Goal: Submit feedback/report problem: Provide input to the site owners about the experience or issues

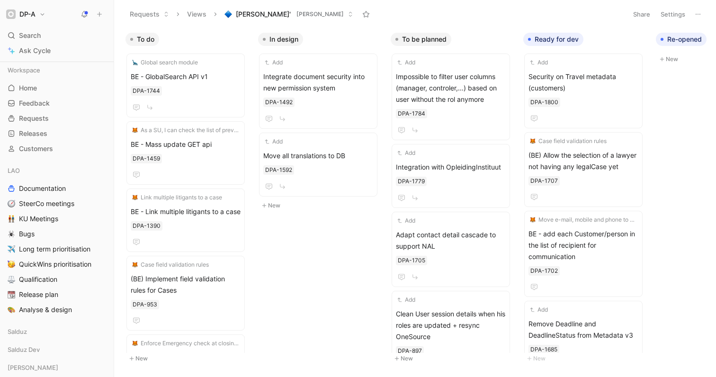
scroll to position [0, 380]
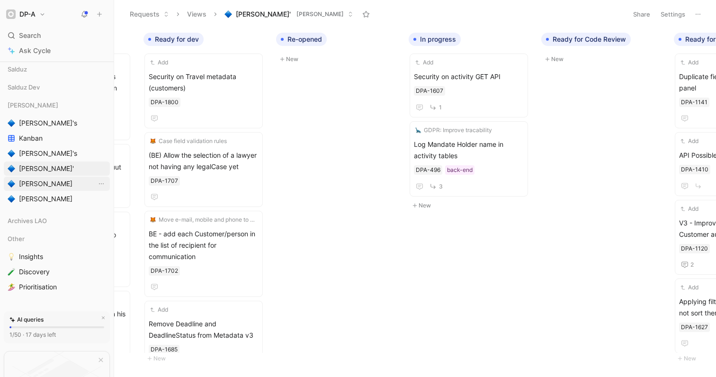
click at [35, 190] on link "[PERSON_NAME]" at bounding box center [57, 184] width 106 height 14
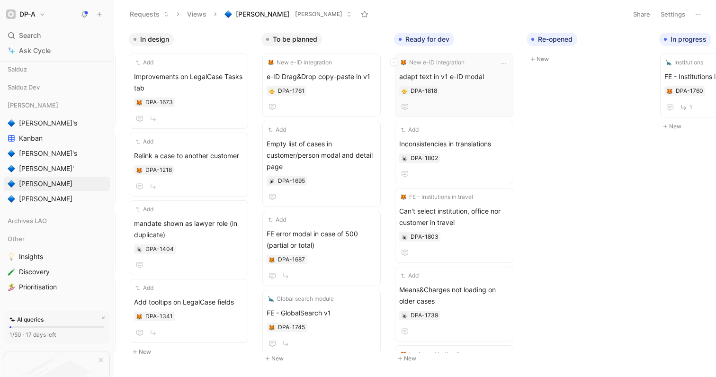
scroll to position [0, 131]
click at [497, 39] on icon "button" at bounding box center [497, 39] width 5 height 0
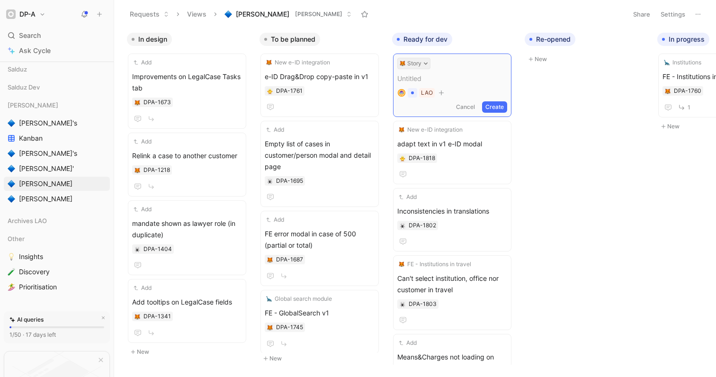
click at [426, 62] on icon at bounding box center [426, 63] width 5 height 5
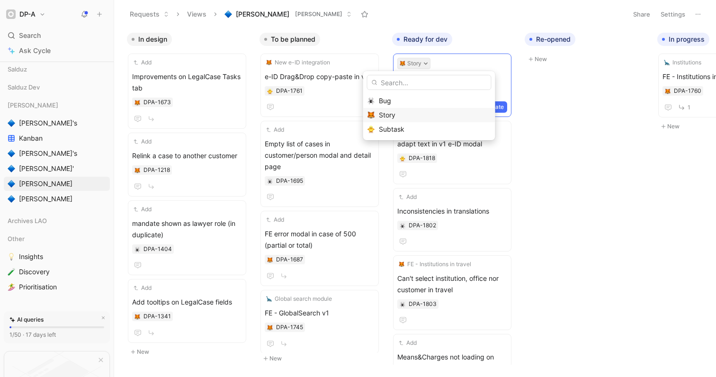
drag, startPoint x: 399, startPoint y: 127, endPoint x: 416, endPoint y: 115, distance: 21.7
click at [399, 127] on span "Subtask" at bounding box center [392, 129] width 26 height 8
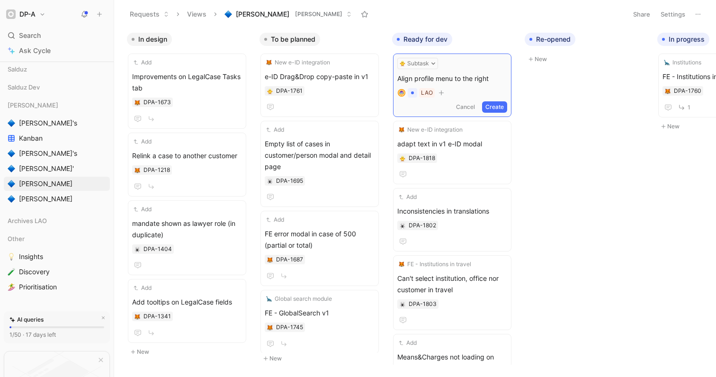
click at [497, 108] on button "Create" at bounding box center [494, 106] width 25 height 11
click at [455, 78] on span "Align profile menu to the right" at bounding box center [452, 76] width 110 height 11
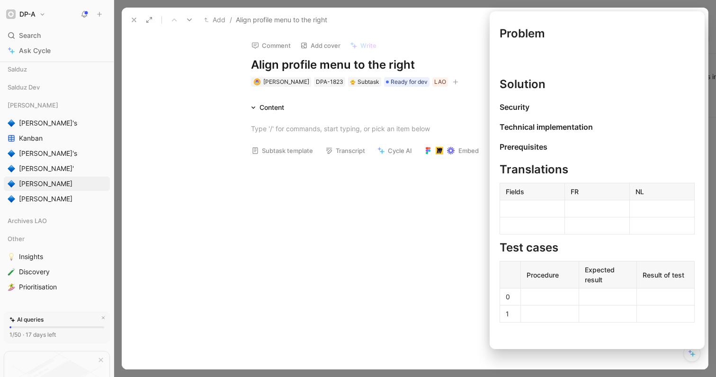
click at [275, 153] on button "Subtask template" at bounding box center [282, 150] width 70 height 13
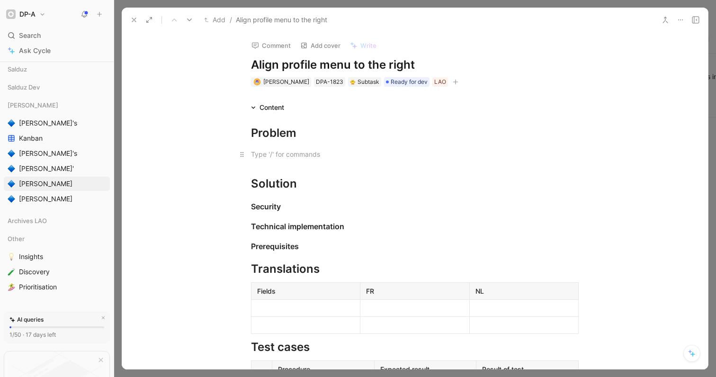
click at [289, 157] on div at bounding box center [415, 154] width 328 height 10
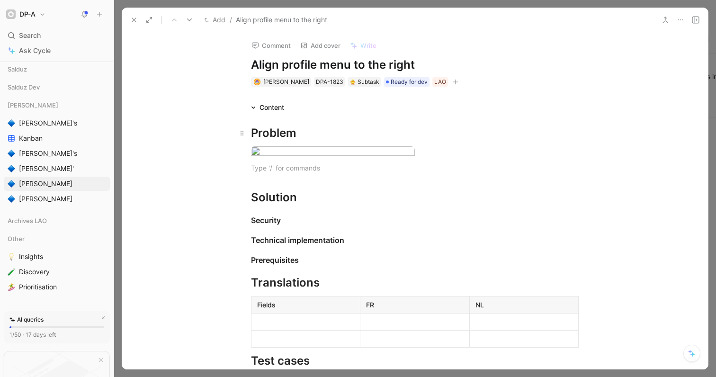
click at [319, 138] on div "Problem" at bounding box center [415, 133] width 328 height 17
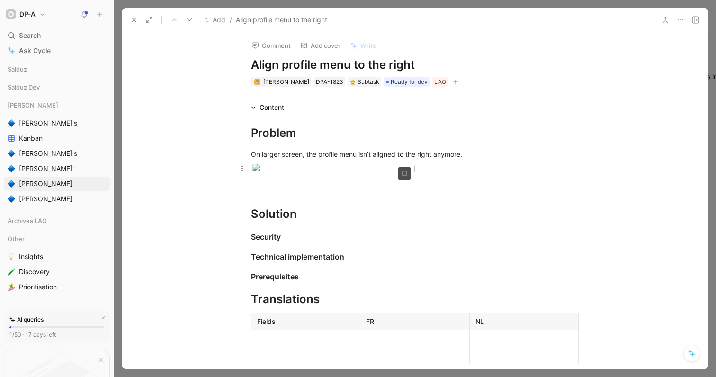
click at [426, 176] on div at bounding box center [415, 169] width 328 height 13
click at [134, 22] on icon at bounding box center [134, 20] width 8 height 8
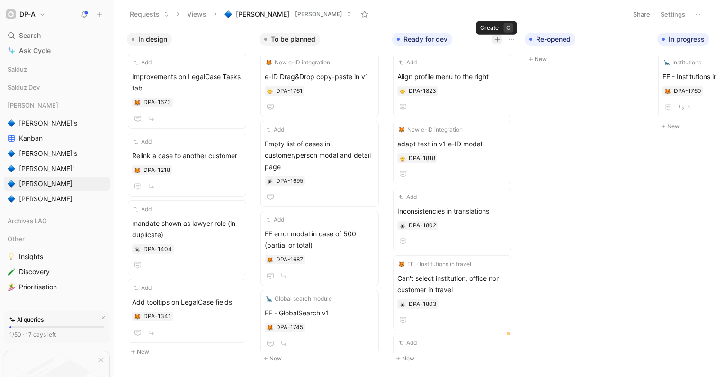
click at [497, 40] on icon "button" at bounding box center [497, 39] width 0 height 5
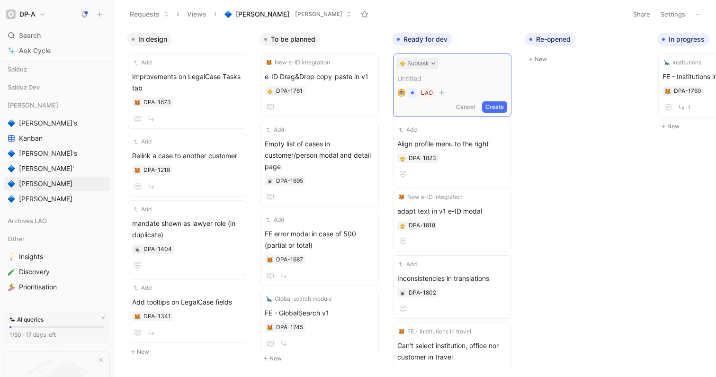
click at [432, 63] on icon at bounding box center [434, 64] width 4 height 2
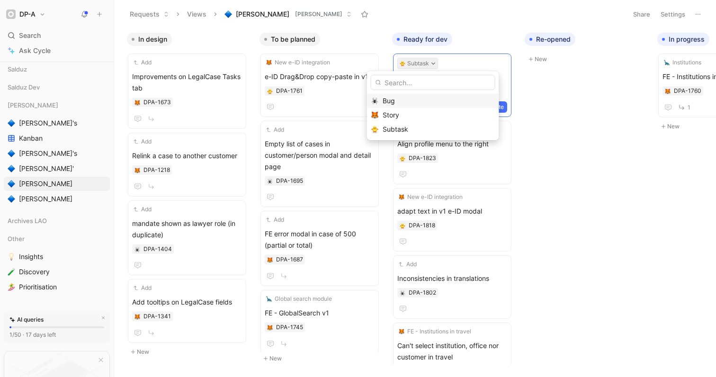
click at [391, 99] on span "Bug" at bounding box center [389, 101] width 12 height 8
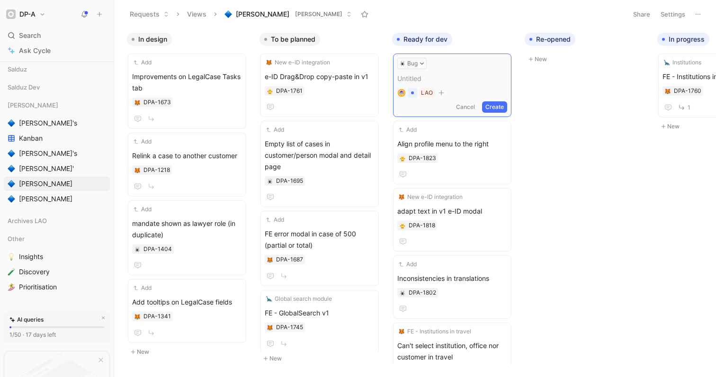
click at [422, 81] on span at bounding box center [452, 78] width 110 height 11
click at [492, 108] on button "Create" at bounding box center [494, 106] width 25 height 11
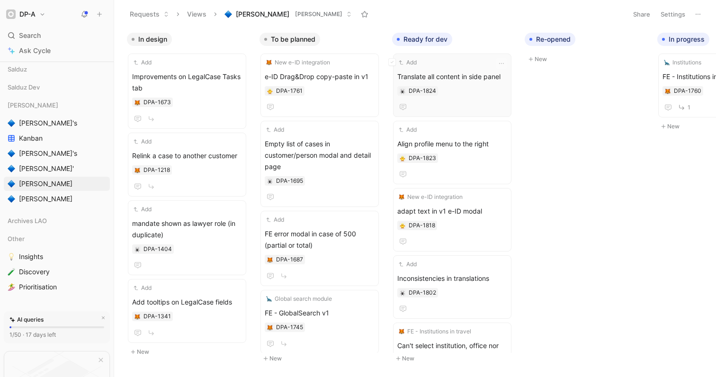
click at [461, 77] on span "Translate all content in side panel" at bounding box center [452, 76] width 110 height 11
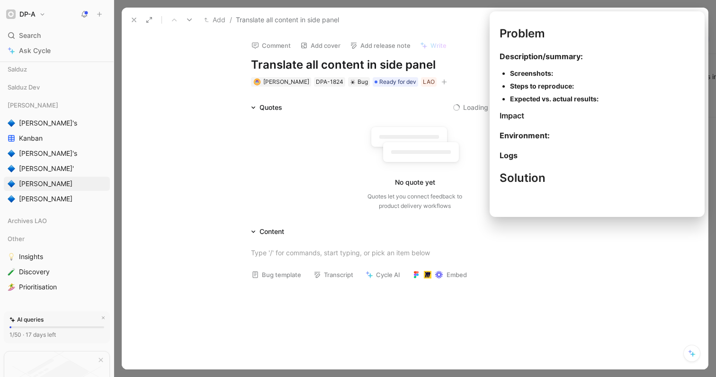
click at [281, 277] on button "Bug template" at bounding box center [276, 274] width 58 height 13
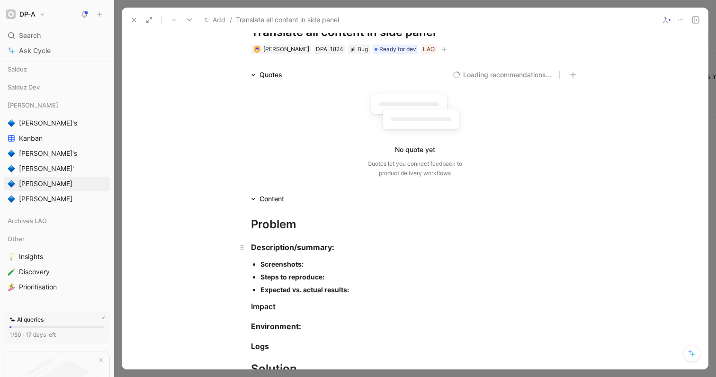
scroll to position [39, 0]
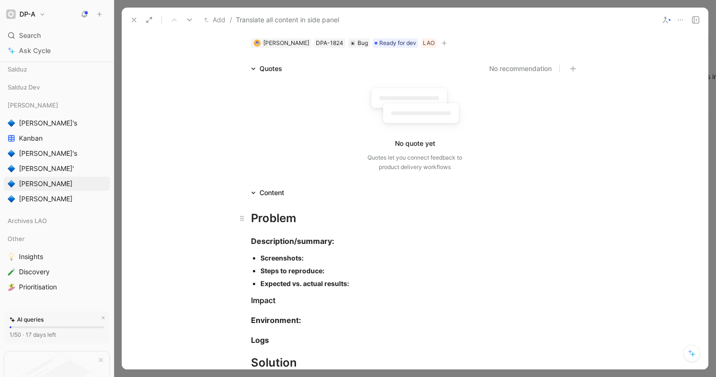
click at [300, 222] on div "Problem" at bounding box center [415, 218] width 328 height 17
click at [310, 259] on div "Screenshots:" at bounding box center [420, 258] width 318 height 10
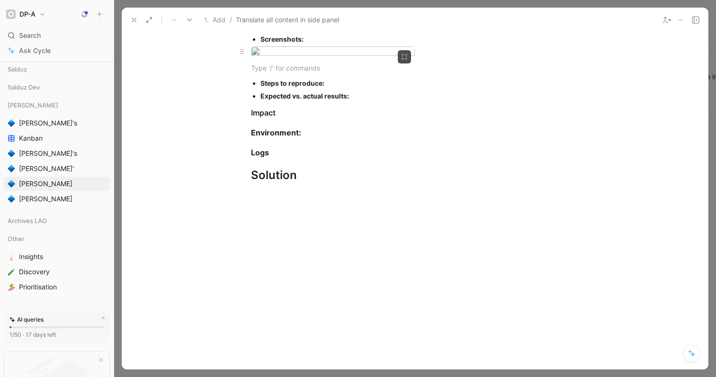
scroll to position [260, 0]
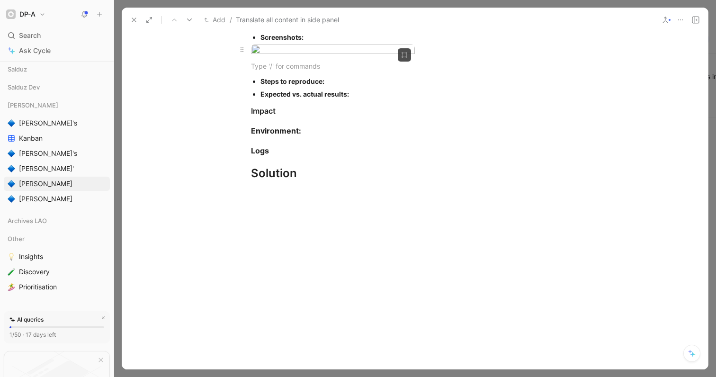
click at [434, 57] on div at bounding box center [415, 51] width 328 height 13
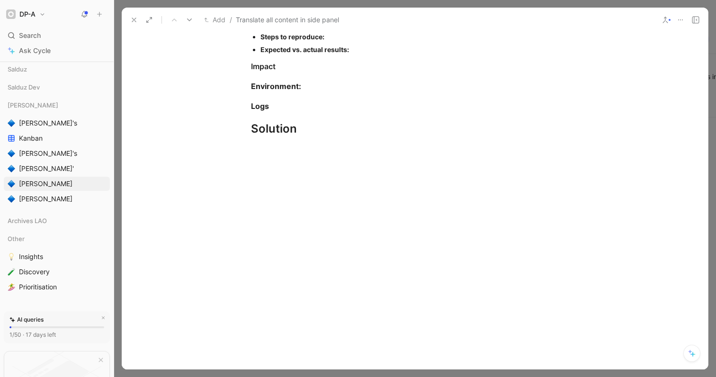
scroll to position [0, 0]
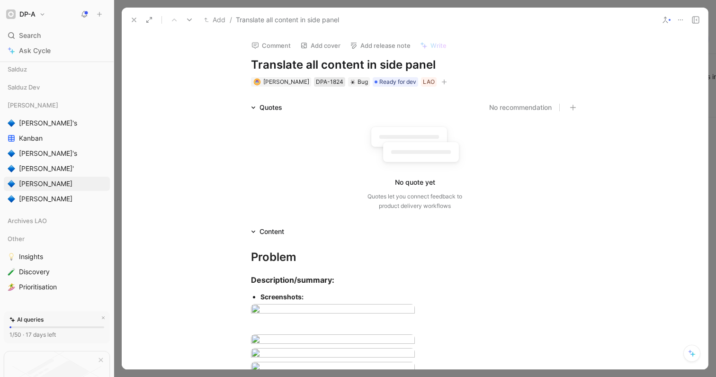
click at [341, 83] on div "DPA-1824" at bounding box center [329, 81] width 27 height 9
click at [134, 19] on use at bounding box center [134, 20] width 4 height 4
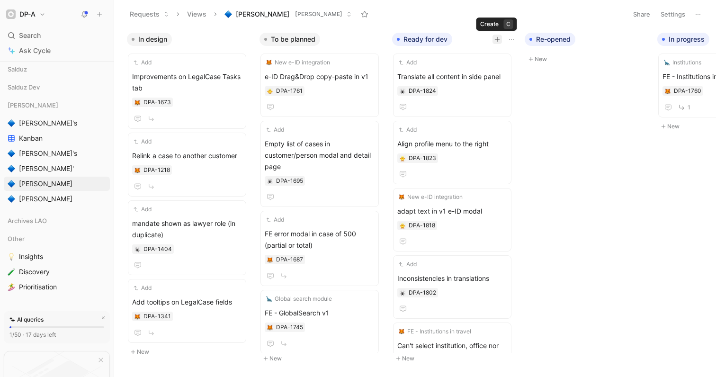
click at [496, 41] on icon "button" at bounding box center [498, 39] width 6 height 6
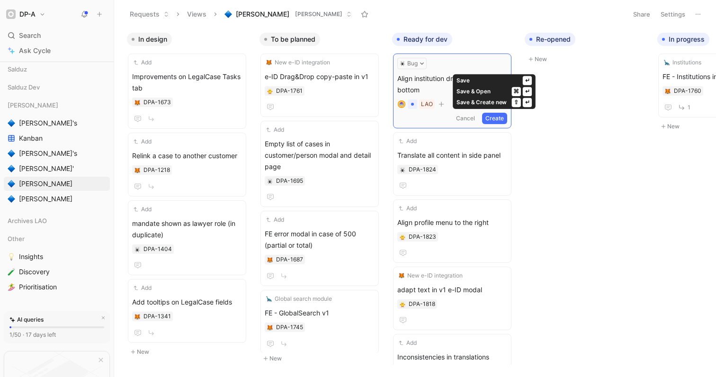
click at [494, 121] on button "Create" at bounding box center [494, 118] width 25 height 11
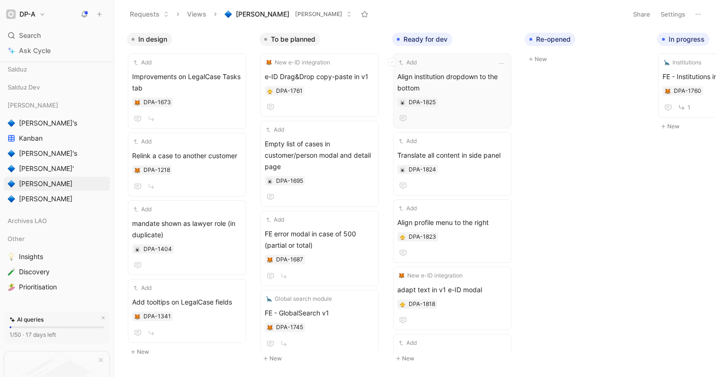
click at [458, 79] on span "Align institution dropdown to the bottom" at bounding box center [452, 82] width 110 height 23
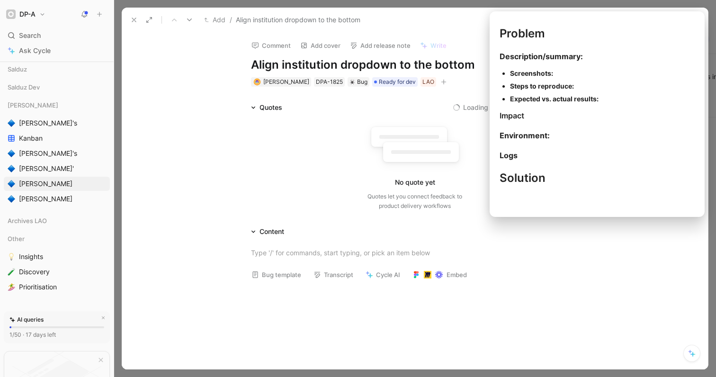
click at [281, 276] on button "Bug template" at bounding box center [276, 274] width 58 height 13
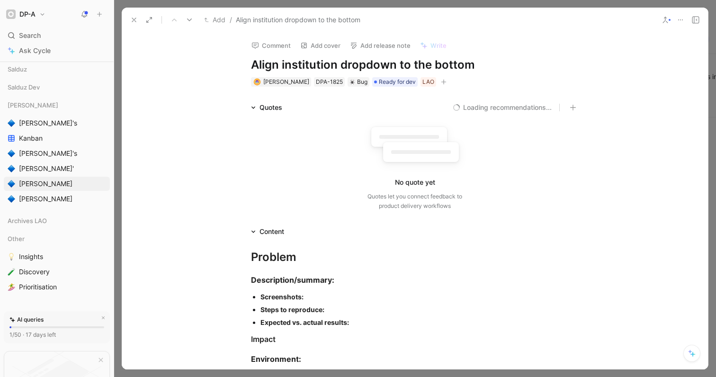
click at [314, 299] on div "Screenshots:" at bounding box center [420, 297] width 318 height 10
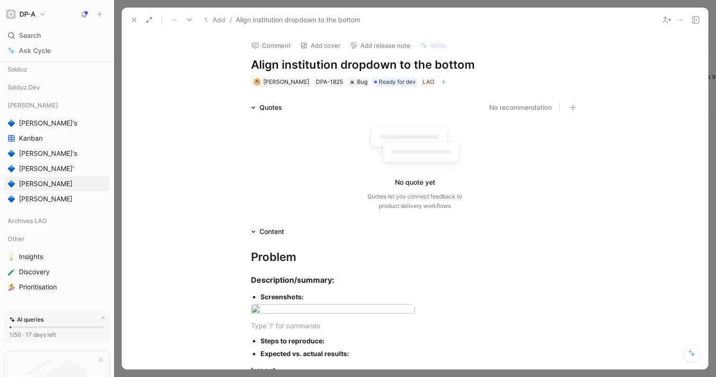
click at [134, 19] on icon at bounding box center [134, 20] width 8 height 8
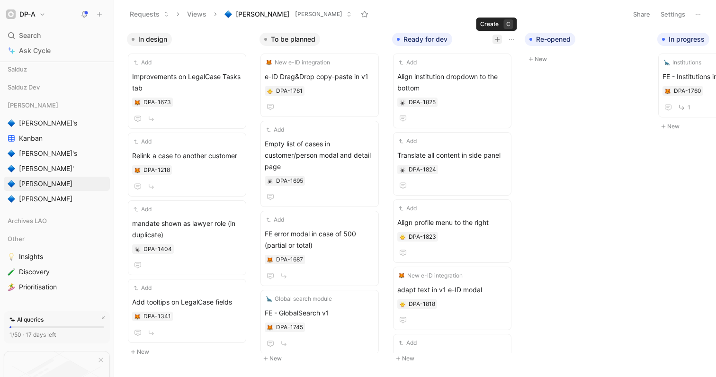
click at [498, 38] on icon "button" at bounding box center [498, 39] width 6 height 6
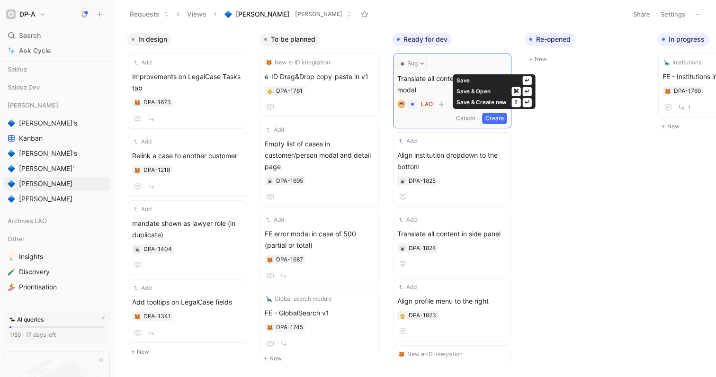
click at [498, 121] on button "Create" at bounding box center [494, 118] width 25 height 11
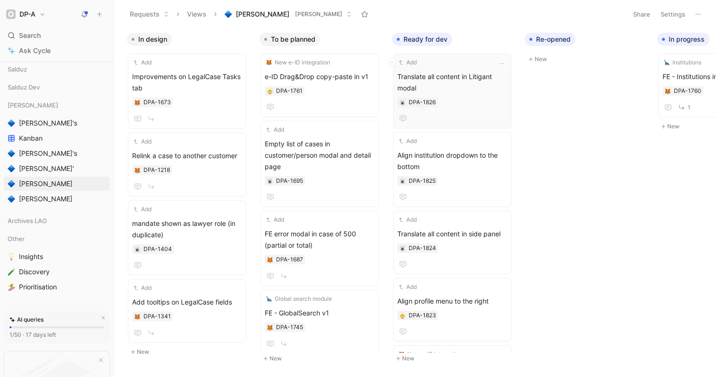
click at [444, 78] on span "Translate all content in Litigant modal" at bounding box center [452, 82] width 110 height 23
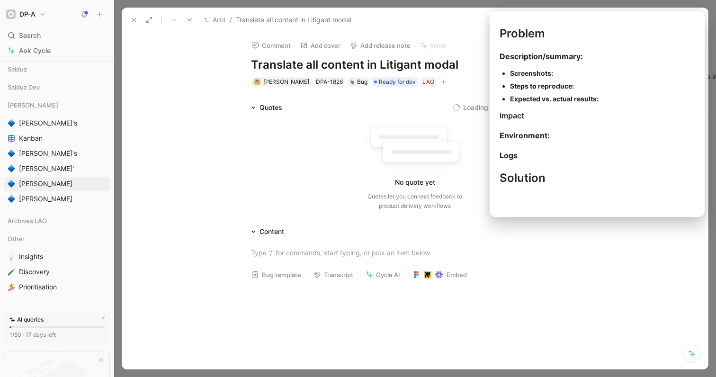
click at [275, 280] on button "Bug template" at bounding box center [276, 274] width 58 height 13
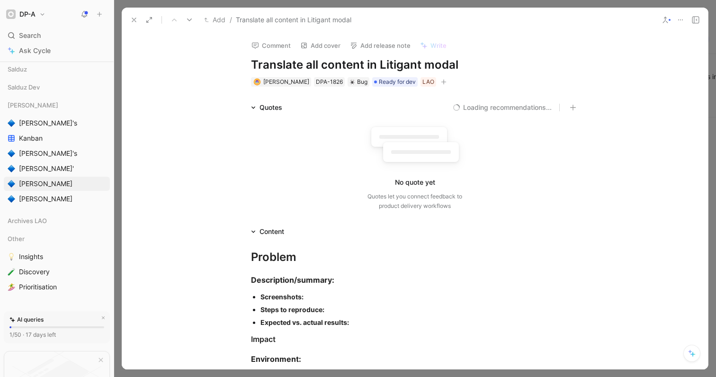
click at [308, 296] on div "Screenshots:" at bounding box center [420, 297] width 318 height 10
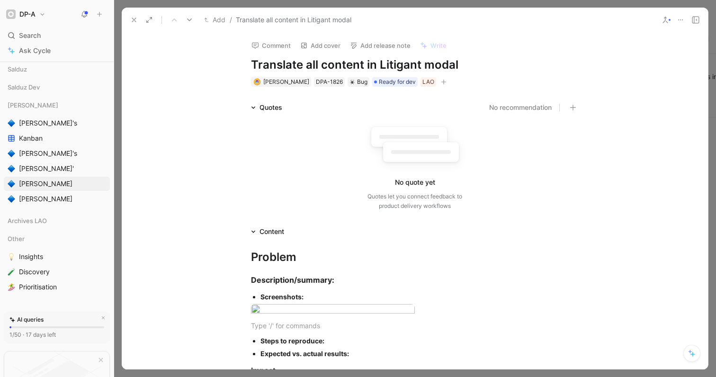
drag, startPoint x: 133, startPoint y: 21, endPoint x: 151, endPoint y: 34, distance: 22.7
click at [133, 21] on use at bounding box center [134, 20] width 4 height 4
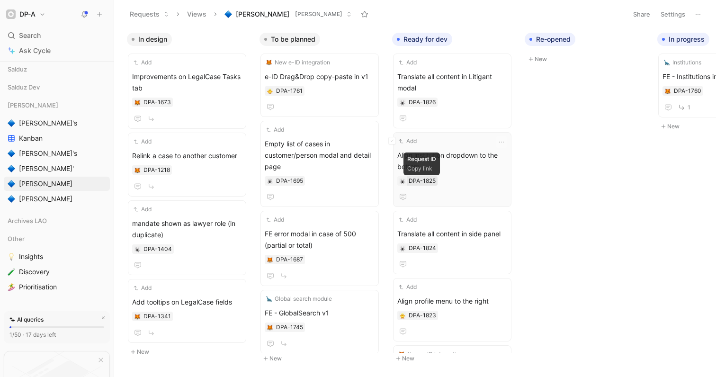
click at [420, 182] on div "DPA-1825" at bounding box center [422, 180] width 27 height 9
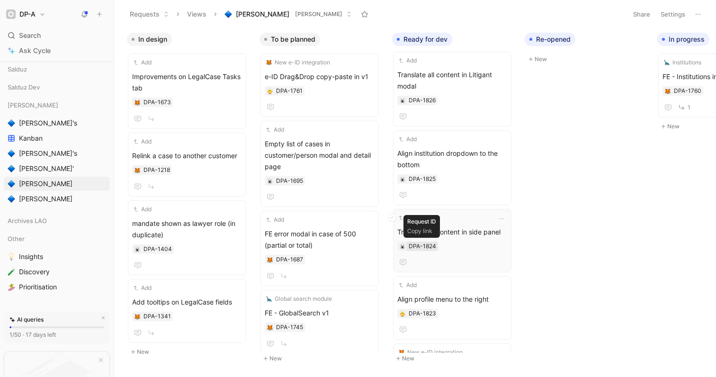
click at [424, 244] on div "DPA-1824" at bounding box center [422, 246] width 27 height 9
click at [427, 100] on div "DPA-1826" at bounding box center [422, 100] width 27 height 9
click at [495, 39] on icon "button" at bounding box center [498, 39] width 6 height 6
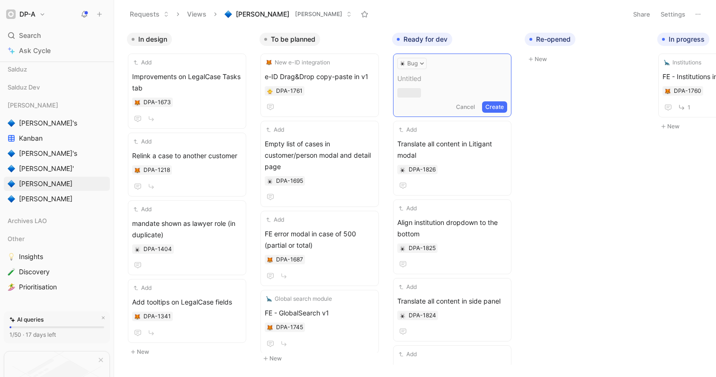
scroll to position [0, 0]
click at [418, 63] on button "Bug" at bounding box center [411, 63] width 29 height 11
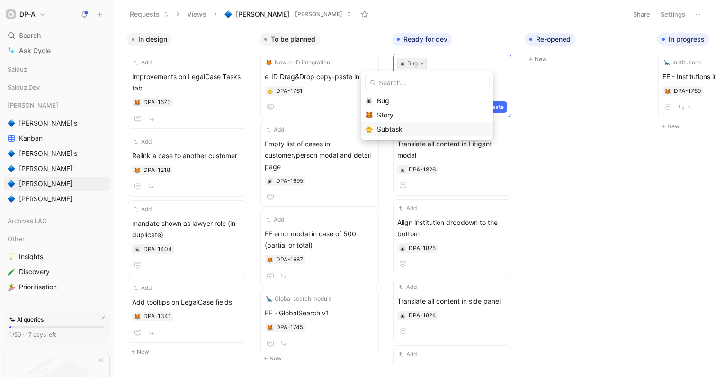
click at [401, 129] on span "Subtask" at bounding box center [390, 129] width 26 height 8
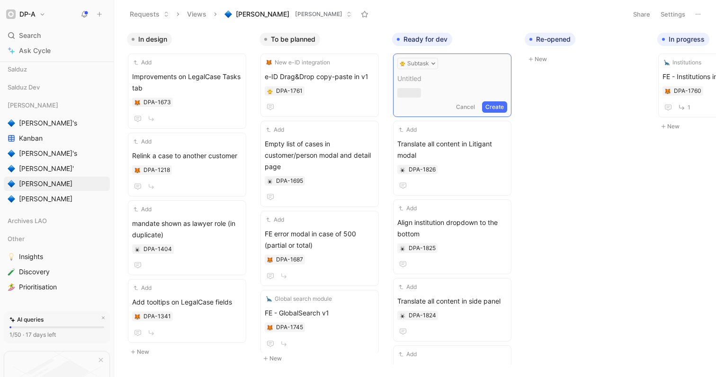
click at [427, 81] on span at bounding box center [452, 78] width 110 height 11
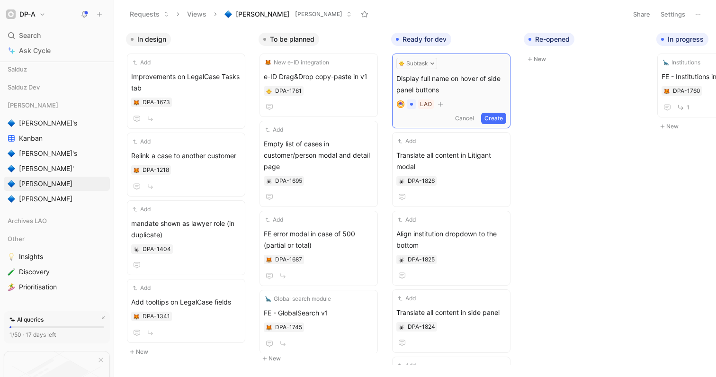
scroll to position [0, 133]
click at [488, 117] on button "Create" at bounding box center [492, 118] width 25 height 11
click at [419, 83] on span "Display full name on hover of side panel buttons" at bounding box center [451, 82] width 110 height 23
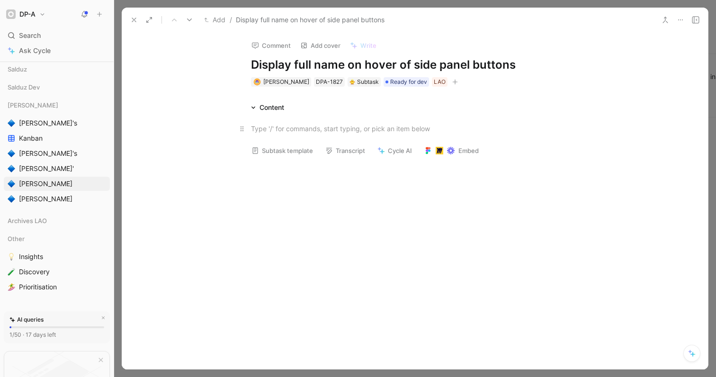
click at [285, 153] on button "Subtask template" at bounding box center [282, 150] width 70 height 13
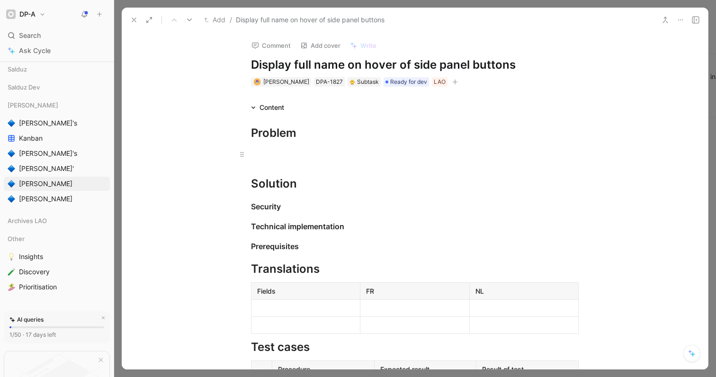
click at [297, 151] on div at bounding box center [415, 154] width 328 height 10
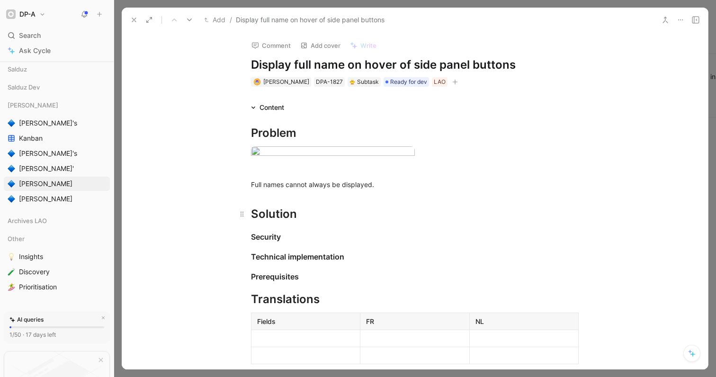
click at [303, 223] on div "Solution" at bounding box center [415, 214] width 328 height 17
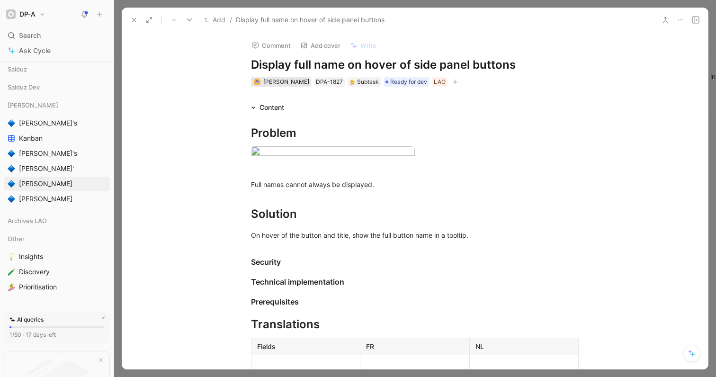
click at [289, 83] on span "[PERSON_NAME]" at bounding box center [286, 81] width 46 height 7
click at [332, 83] on div "DPA-1827" at bounding box center [329, 81] width 27 height 9
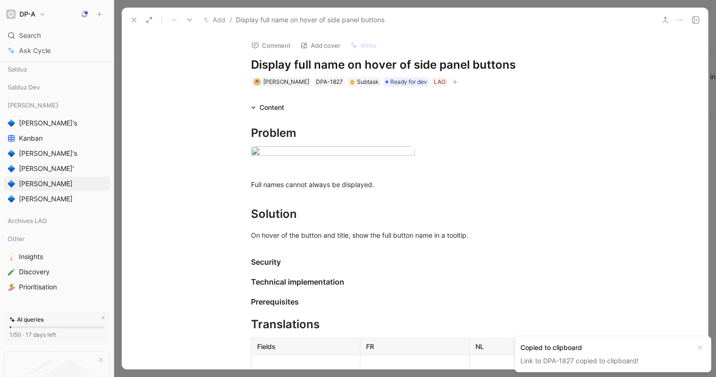
click at [137, 20] on icon at bounding box center [134, 20] width 8 height 8
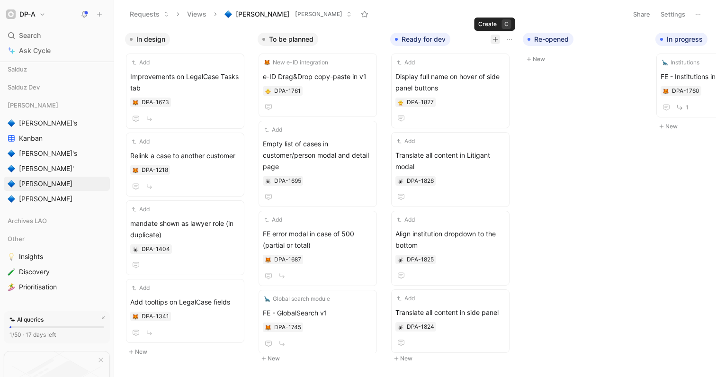
click at [497, 40] on icon "button" at bounding box center [496, 39] width 6 height 6
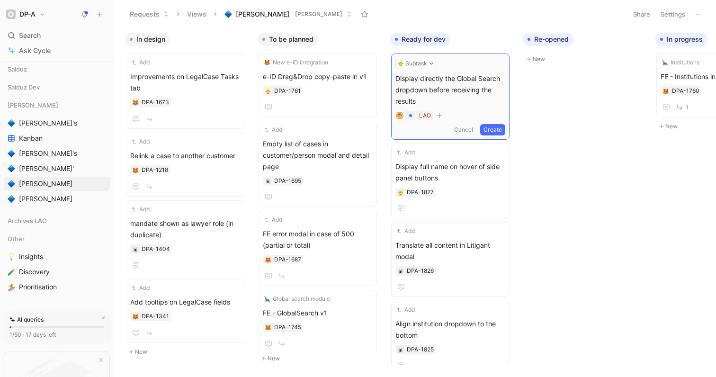
click at [497, 132] on button "Create" at bounding box center [492, 129] width 25 height 11
click at [472, 98] on span "Display directly the Global Search dropdown before receiving the results" at bounding box center [451, 88] width 110 height 34
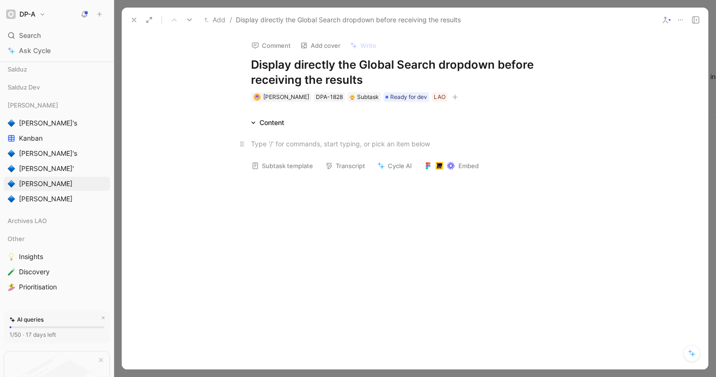
click at [285, 149] on p at bounding box center [415, 144] width 364 height 16
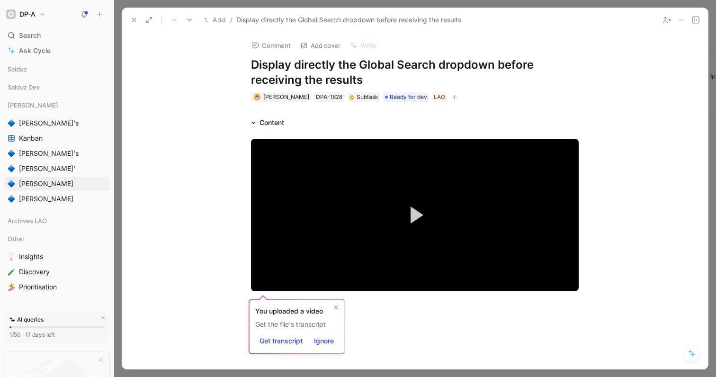
click at [386, 318] on div "Video Player is loading. Play Video Play Mute Current Time 0:00 / Duration 0:14…" at bounding box center [415, 223] width 587 height 190
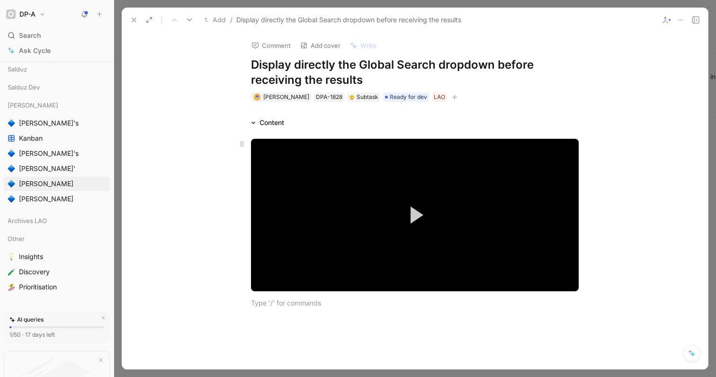
click at [358, 268] on video "Video Player" at bounding box center [415, 215] width 328 height 153
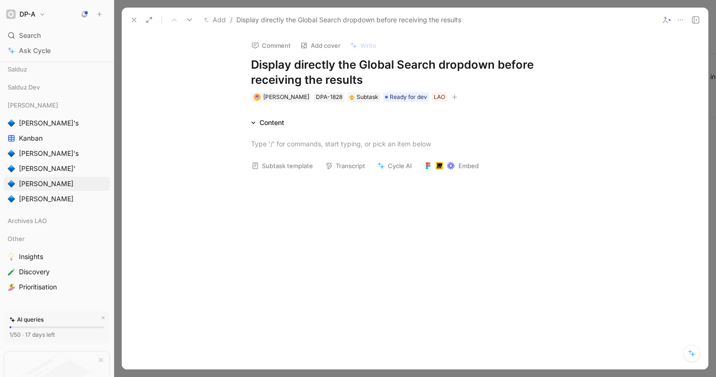
click at [290, 159] on button "Subtask template" at bounding box center [282, 165] width 70 height 13
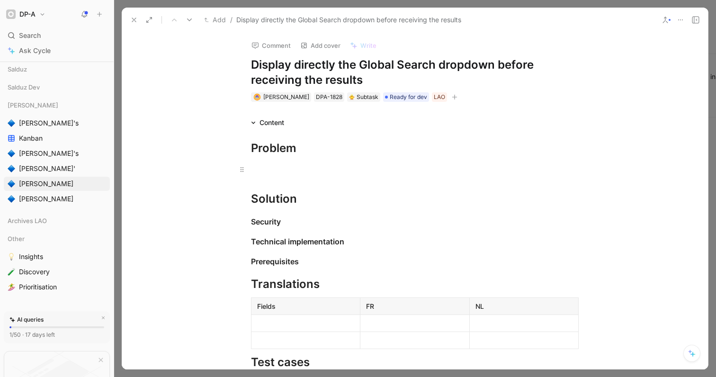
click at [271, 169] on div at bounding box center [415, 169] width 328 height 10
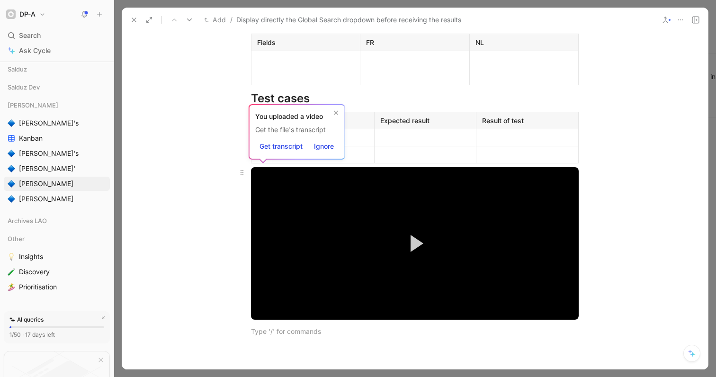
click at [462, 202] on video "Video Player" at bounding box center [415, 243] width 328 height 153
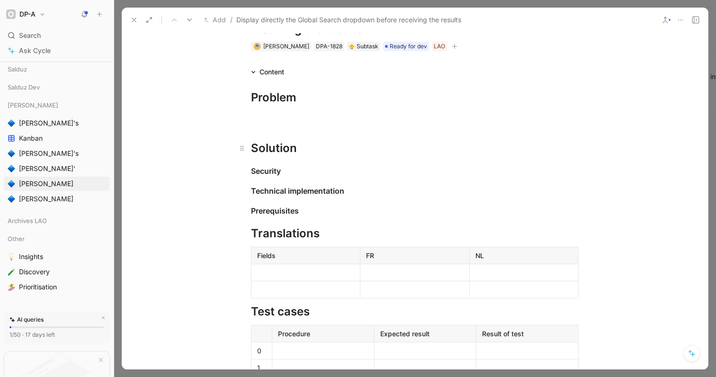
scroll to position [0, 0]
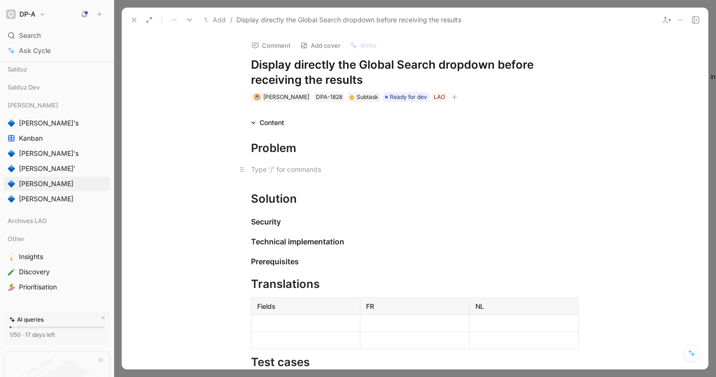
click at [305, 166] on div at bounding box center [415, 169] width 328 height 10
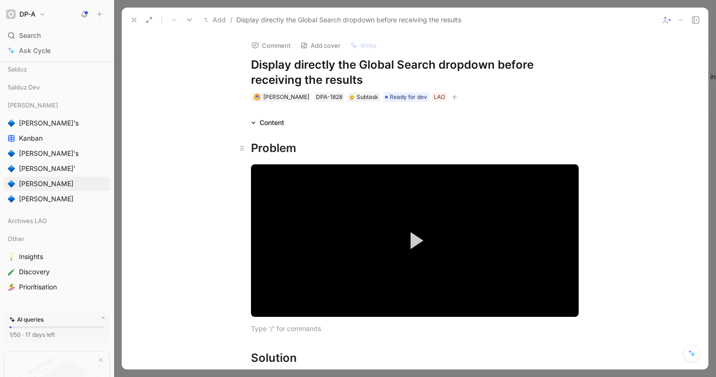
click at [330, 152] on div "Problem" at bounding box center [415, 148] width 328 height 17
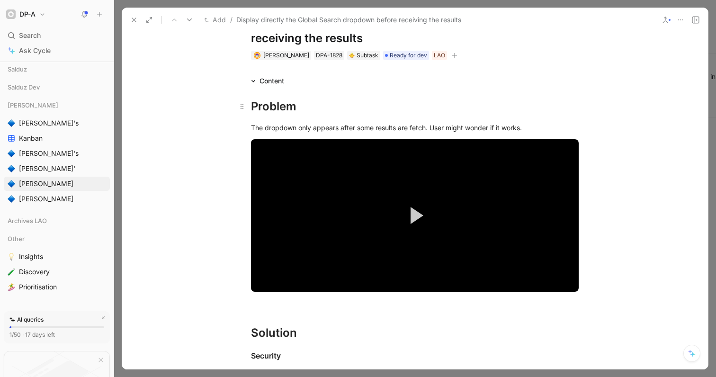
scroll to position [128, 0]
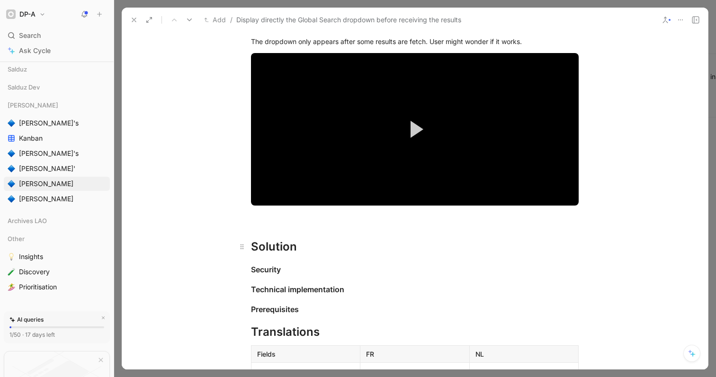
click at [302, 252] on div "Solution" at bounding box center [415, 246] width 328 height 17
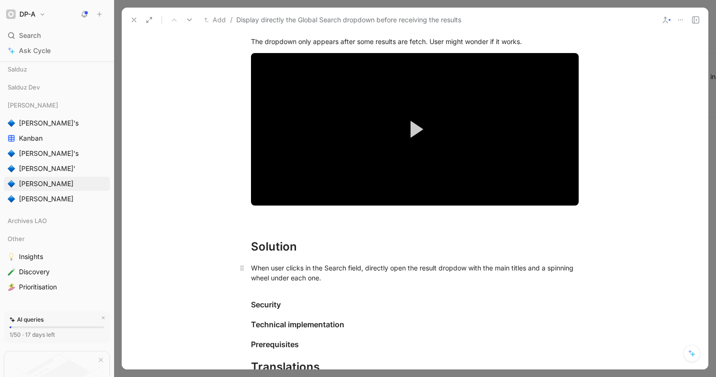
click at [251, 278] on div "When user clicks in the Search field, directly open the result dropdow with the…" at bounding box center [415, 273] width 328 height 20
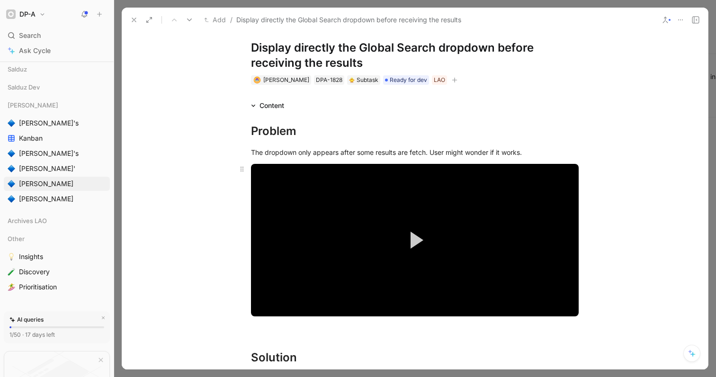
scroll to position [0, 0]
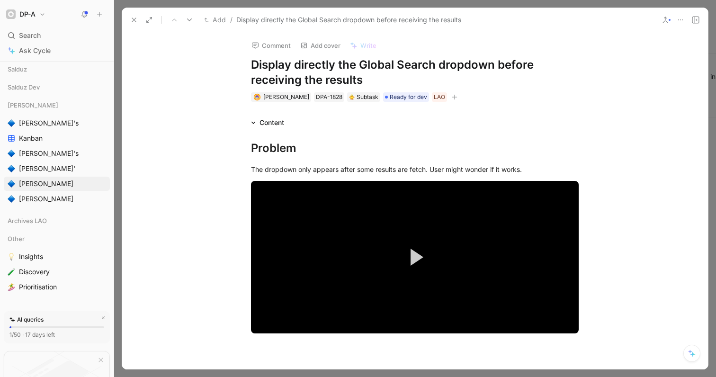
click at [222, 20] on button "Add" at bounding box center [215, 19] width 27 height 11
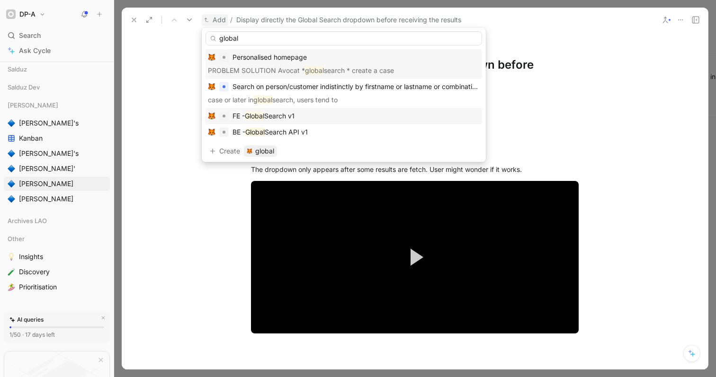
type input "global"
click at [283, 117] on span "Search v1" at bounding box center [279, 116] width 30 height 8
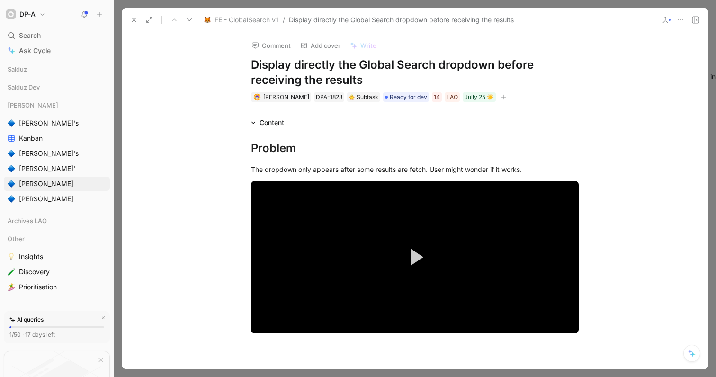
drag, startPoint x: 216, startPoint y: 54, endPoint x: 226, endPoint y: 39, distance: 18.3
click at [216, 57] on img at bounding box center [213, 60] width 7 height 7
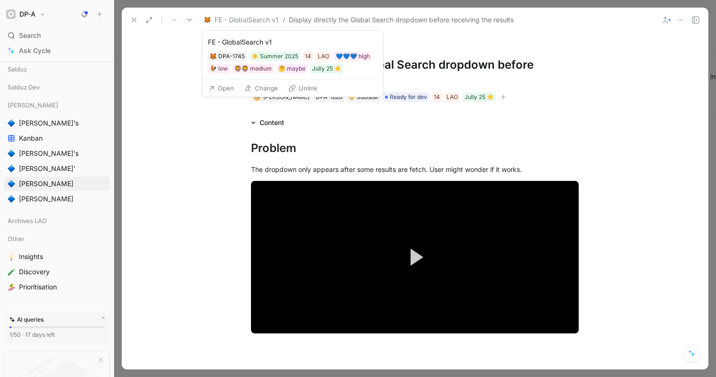
click at [241, 18] on span "FE - GlobalSearch v1" at bounding box center [247, 19] width 64 height 11
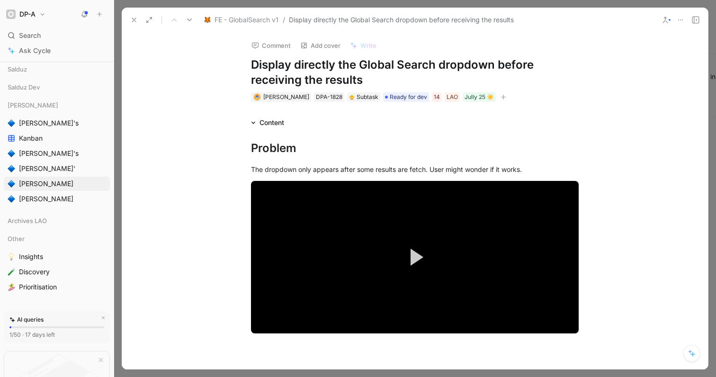
click at [233, 22] on span "FE - GlobalSearch v1" at bounding box center [247, 19] width 64 height 11
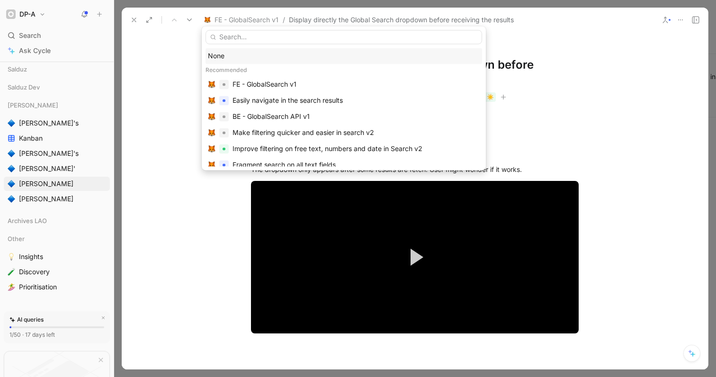
drag, startPoint x: 151, startPoint y: 81, endPoint x: 210, endPoint y: 18, distance: 85.8
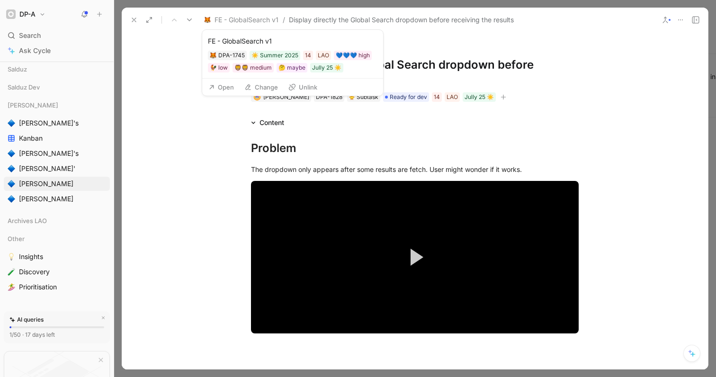
click at [221, 91] on button "Open" at bounding box center [221, 87] width 34 height 13
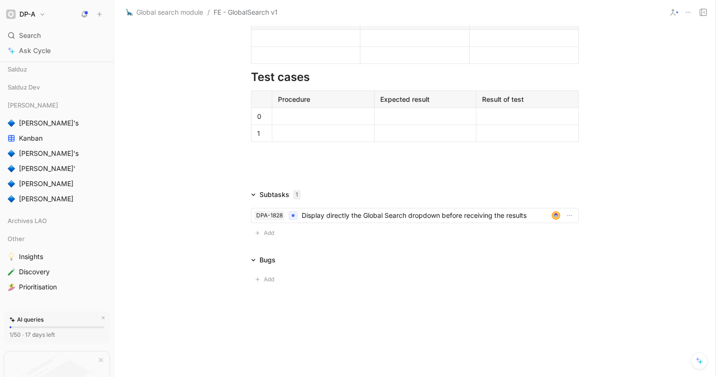
scroll to position [402, 0]
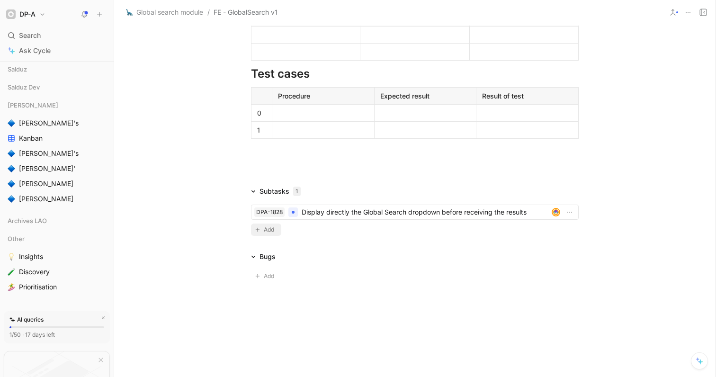
click at [265, 231] on span "Add" at bounding box center [270, 229] width 13 height 9
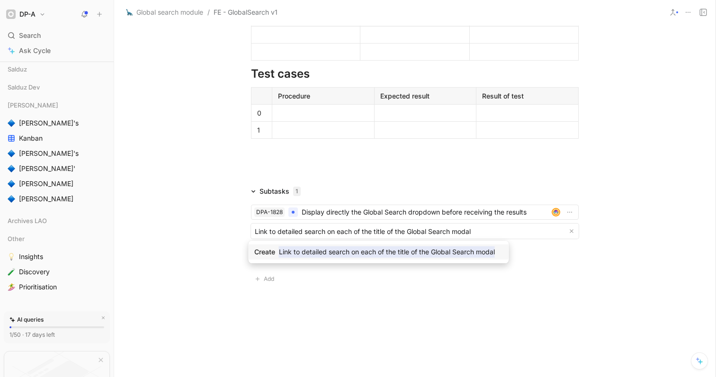
type input "Link to detailed search on each of the title of the Global Search modal"
click at [293, 252] on mark "Link to detailed search on each of the title of the Global Search modal" at bounding box center [387, 251] width 216 height 11
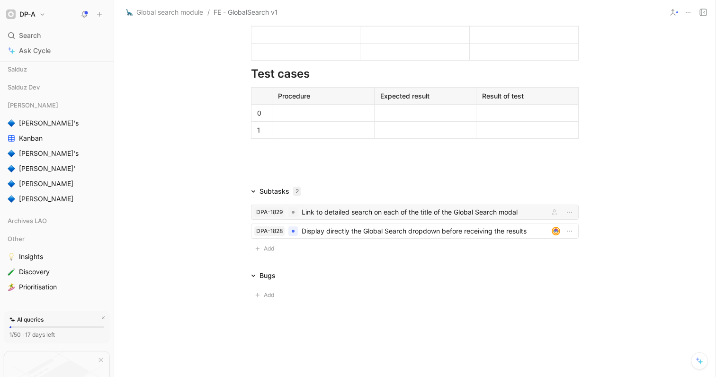
click at [343, 215] on div "Link to detailed search on each of the title of the Global Search modal" at bounding box center [424, 212] width 244 height 11
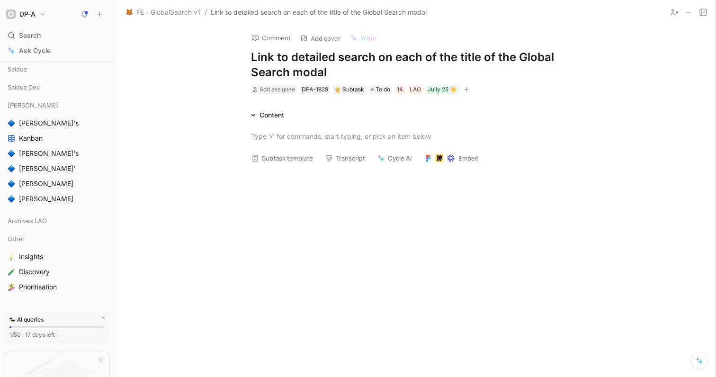
drag, startPoint x: 272, startPoint y: 56, endPoint x: 231, endPoint y: 53, distance: 41.4
click at [231, 53] on div "Comment Add cover Write Link to detailed search on each of the title of the Glo…" at bounding box center [415, 201] width 602 height 352
click at [208, 105] on div "Comment Add cover Write Shortcut to detailed search on each of the title of the…" at bounding box center [415, 201] width 602 height 352
click at [290, 161] on button "Subtask template" at bounding box center [282, 158] width 70 height 13
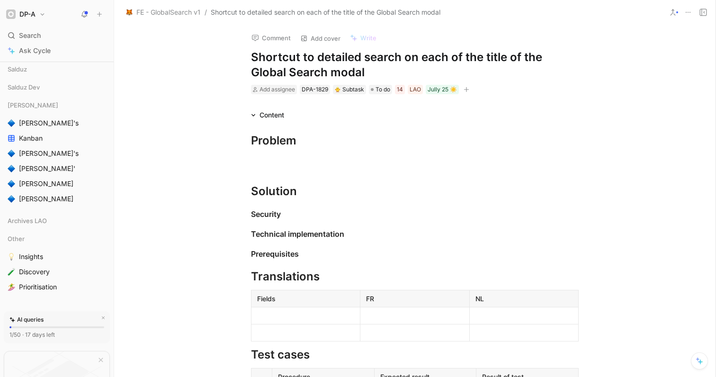
click at [397, 57] on h1 "Shortcut to detailed search on each of the title of the Global Search modal" at bounding box center [415, 65] width 328 height 30
click at [283, 172] on h1 "Solution" at bounding box center [415, 187] width 364 height 33
click at [255, 164] on div at bounding box center [415, 162] width 328 height 10
click at [314, 196] on div "Solution" at bounding box center [415, 191] width 328 height 17
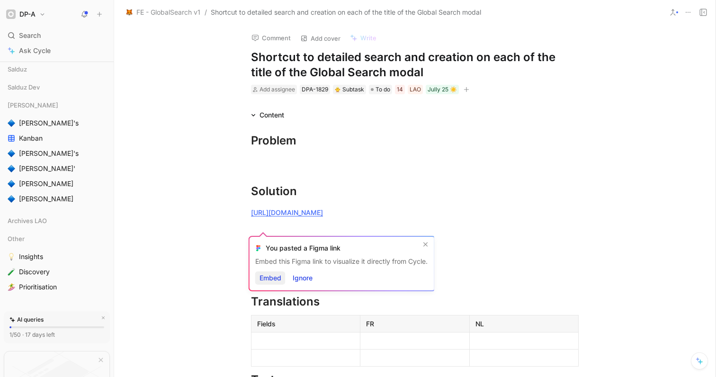
click at [273, 276] on span "Embed" at bounding box center [271, 277] width 22 height 11
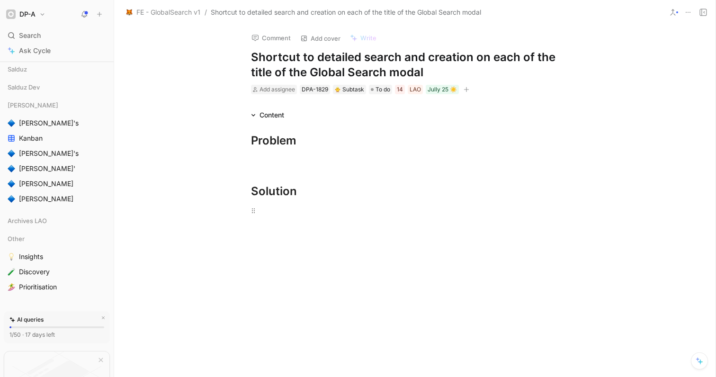
click at [358, 203] on h1 "Solution" at bounding box center [415, 187] width 364 height 33
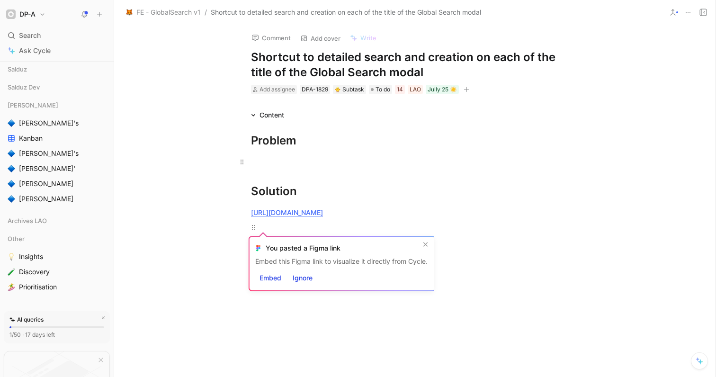
click at [350, 167] on p at bounding box center [415, 162] width 364 height 16
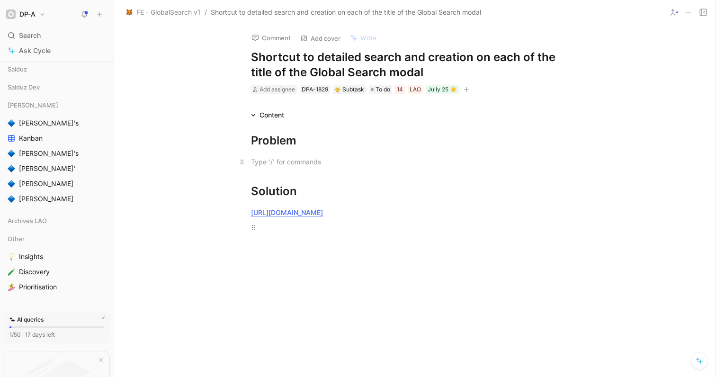
click at [280, 160] on div at bounding box center [415, 162] width 328 height 10
click at [320, 193] on div "Solution" at bounding box center [415, 191] width 328 height 17
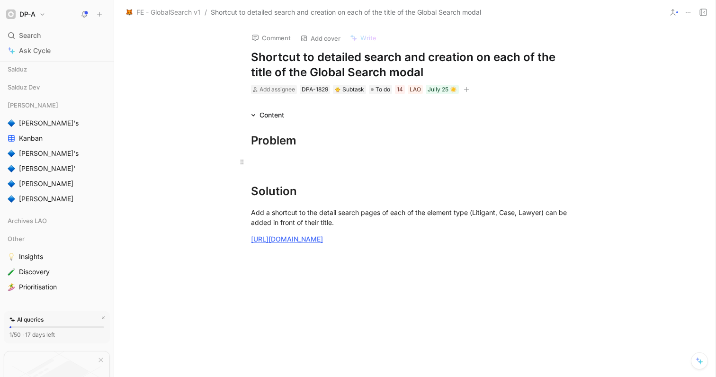
click at [270, 158] on div at bounding box center [415, 162] width 328 height 10
click at [260, 162] on div "If a search does not give result" at bounding box center [415, 162] width 328 height 10
click at [376, 163] on div "If a global search does not give result" at bounding box center [415, 162] width 328 height 10
click at [366, 163] on div "If a global search does not give result, user might want to search with more de…" at bounding box center [415, 162] width 328 height 10
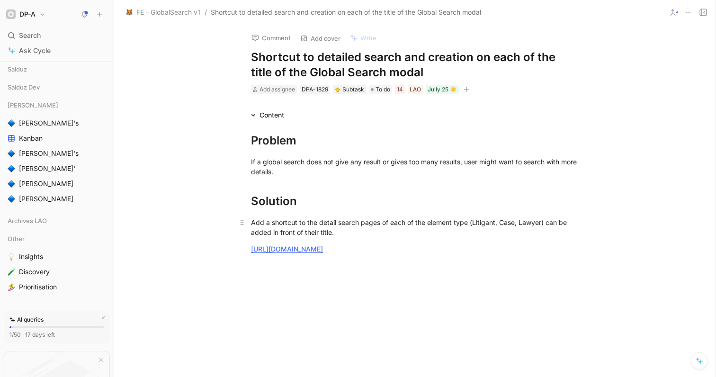
click at [351, 235] on div "Add a shortcut to the detail search pages of each of the element type (Litigant…" at bounding box center [415, 227] width 328 height 20
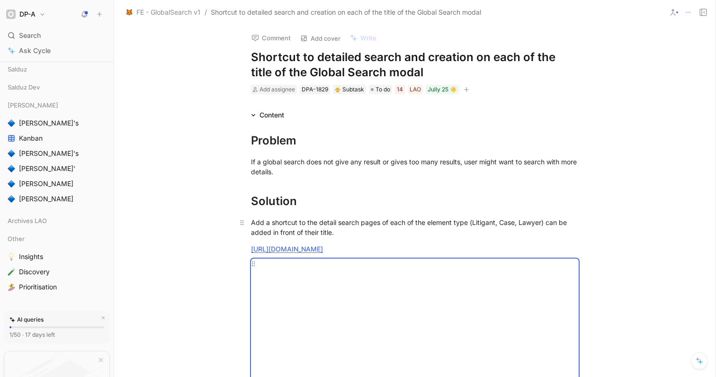
click at [355, 216] on p "Add a shortcut to the detail search pages of each of the element type (Litigant…" at bounding box center [415, 228] width 364 height 26
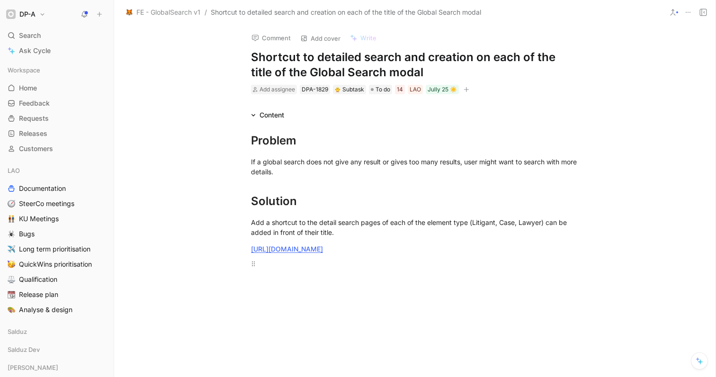
click at [45, 16] on button "DP-A" at bounding box center [26, 14] width 44 height 13
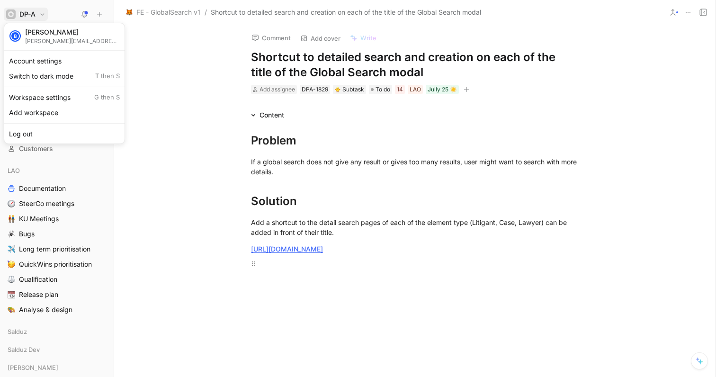
click at [388, 187] on div at bounding box center [358, 188] width 716 height 377
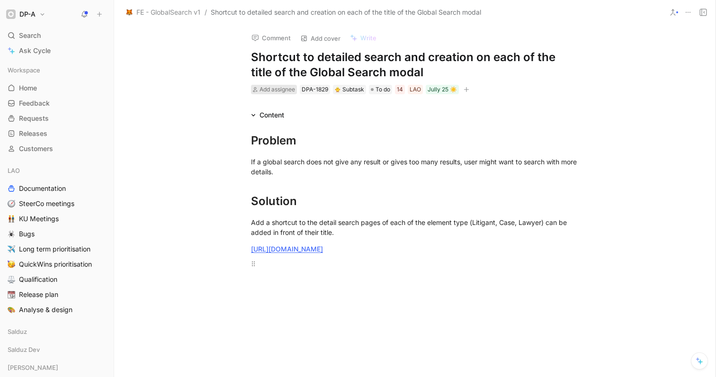
click at [281, 90] on span "Add assignee" at bounding box center [278, 89] width 36 height 7
type input "fab"
drag, startPoint x: 303, startPoint y: 129, endPoint x: 352, endPoint y: 118, distance: 50.5
click at [303, 129] on span "[PERSON_NAME]" at bounding box center [307, 126] width 54 height 8
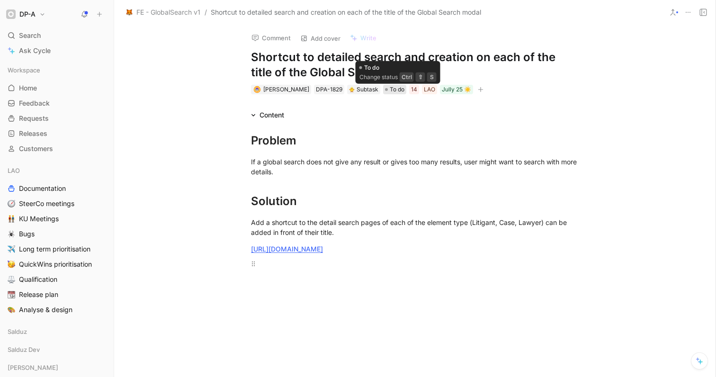
click at [402, 87] on span "To do" at bounding box center [397, 89] width 15 height 9
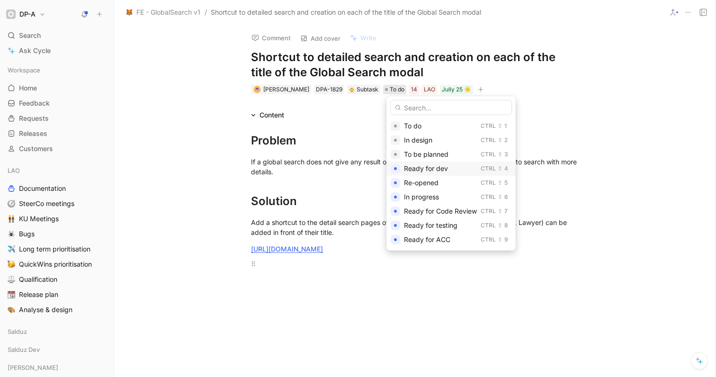
click at [454, 172] on div "Ready for dev" at bounding box center [440, 168] width 73 height 11
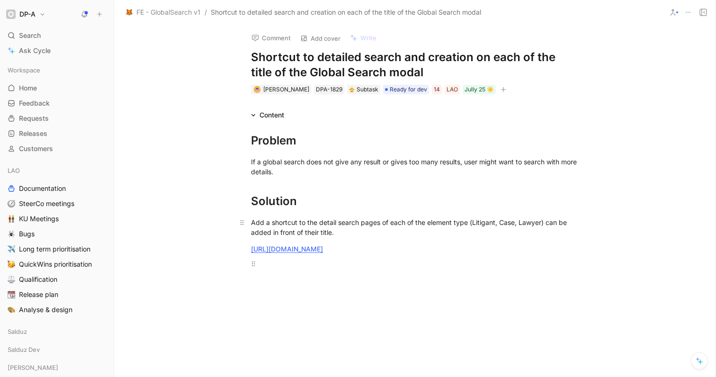
click at [340, 236] on div "Add a shortcut to the detail search pages of each of the element type (Litigant…" at bounding box center [415, 227] width 328 height 20
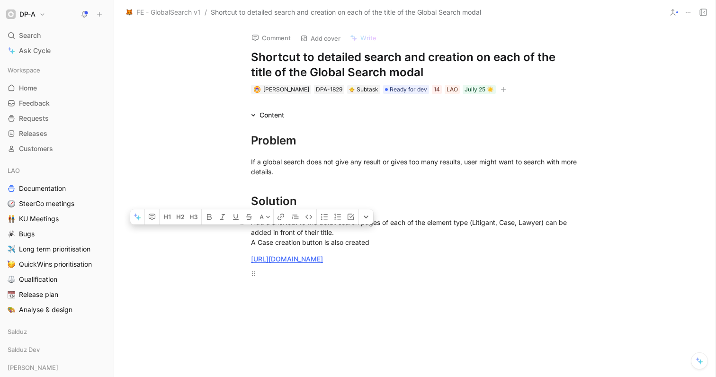
drag, startPoint x: 250, startPoint y: 241, endPoint x: 257, endPoint y: 244, distance: 7.7
click at [257, 244] on div "Add a shortcut to the detail search pages of each of the element type (Litigant…" at bounding box center [415, 232] width 328 height 30
click at [313, 243] on div "Add a shortcut to the detail search pages of each of the element type (Litigant…" at bounding box center [415, 232] width 328 height 30
drag, startPoint x: 325, startPoint y: 242, endPoint x: 319, endPoint y: 241, distance: 5.8
click at [319, 241] on div "Add a shortcut to the detail search pages of each of the element type (Litigant…" at bounding box center [415, 232] width 328 height 30
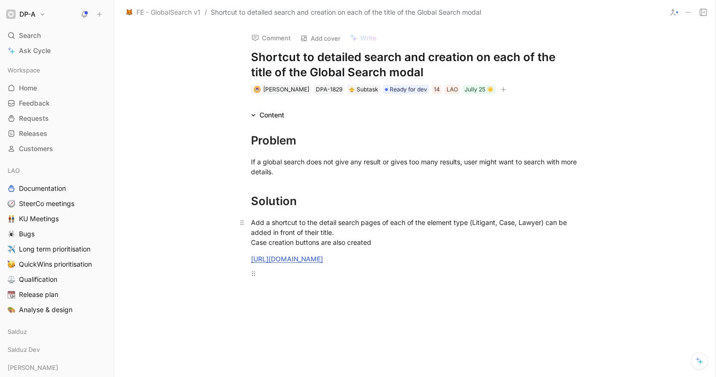
click at [377, 244] on div "Add a shortcut to the detail search pages of each of the element type (Litigant…" at bounding box center [415, 232] width 328 height 30
drag, startPoint x: 377, startPoint y: 244, endPoint x: 345, endPoint y: 238, distance: 32.7
click at [345, 238] on div "Add a shortcut to the detail search pages of each of the element type (Litigant…" at bounding box center [415, 232] width 328 height 30
click at [466, 240] on div "Add a shortcut to the detail search pages of each of the element type (Litigant…" at bounding box center [415, 232] width 328 height 30
click at [451, 242] on div "Add a shortcut to the detail search pages of each of the element type (Litigant…" at bounding box center [415, 232] width 328 height 30
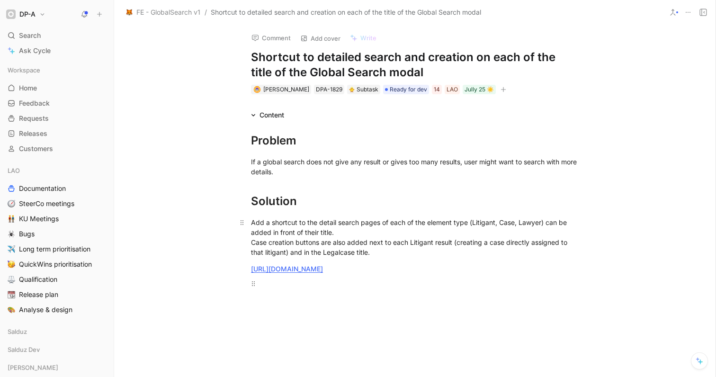
click at [377, 250] on div "Add a shortcut to the detail search pages of each of the element type (Litigant…" at bounding box center [415, 237] width 328 height 40
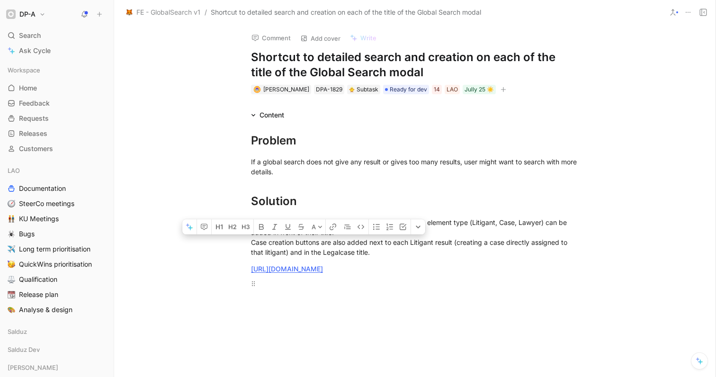
drag, startPoint x: 301, startPoint y: 251, endPoint x: 308, endPoint y: 252, distance: 7.2
click at [305, 252] on div "Add a shortcut to the detail search pages of each of the element type (Litigant…" at bounding box center [415, 237] width 328 height 40
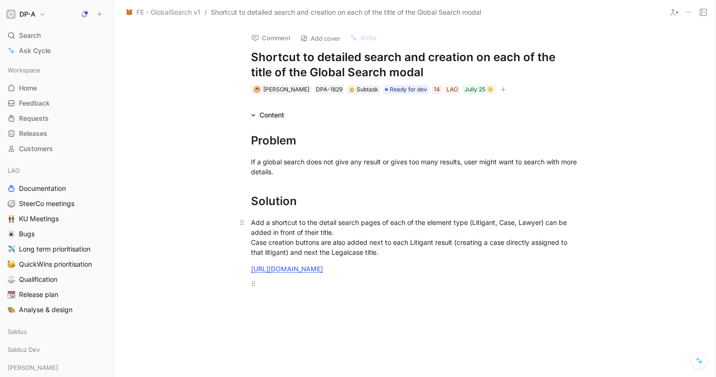
click at [375, 251] on div "Add a shortcut to the detail search pages of each of the element type (Litigant…" at bounding box center [415, 237] width 328 height 40
click at [333, 90] on div "DPA-1829" at bounding box center [329, 89] width 27 height 9
click at [366, 277] on p "[URL][DOMAIN_NAME]" at bounding box center [415, 269] width 364 height 16
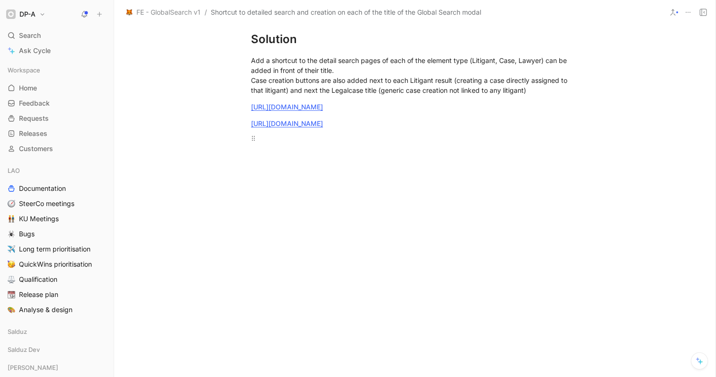
scroll to position [166, 0]
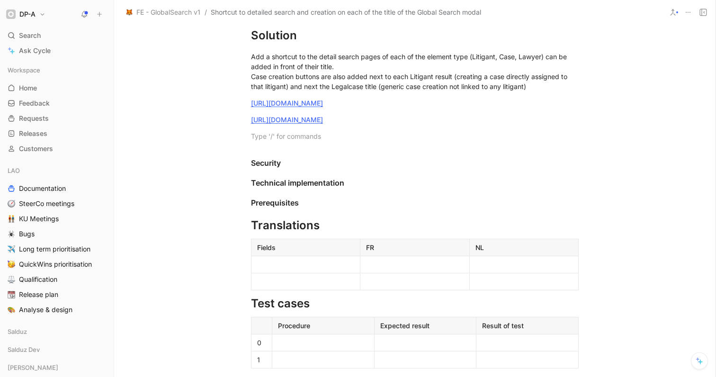
click at [33, 10] on h1 "DP-A" at bounding box center [27, 14] width 16 height 9
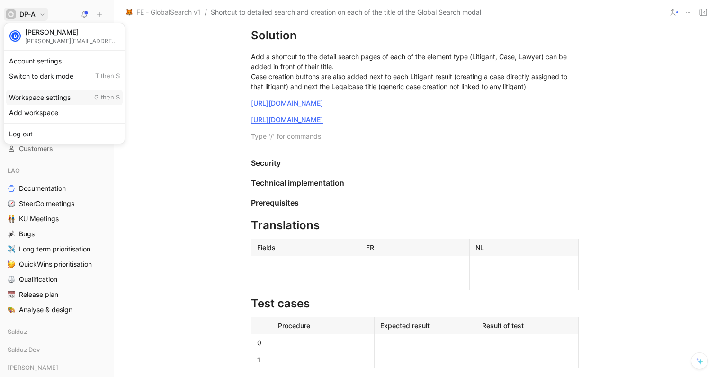
click at [43, 96] on div "Workspace settings G then S" at bounding box center [64, 97] width 117 height 15
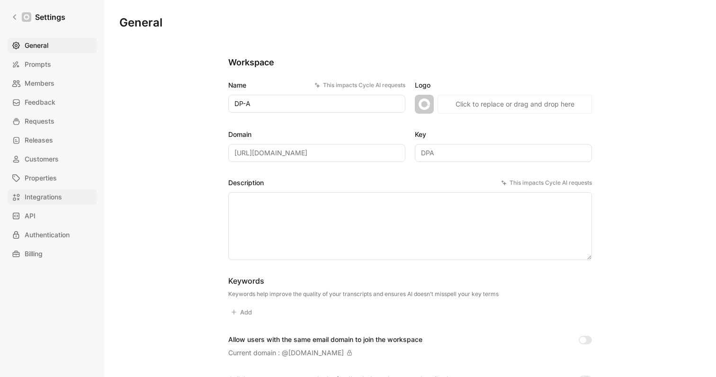
click at [66, 194] on link "Integrations" at bounding box center [52, 197] width 89 height 15
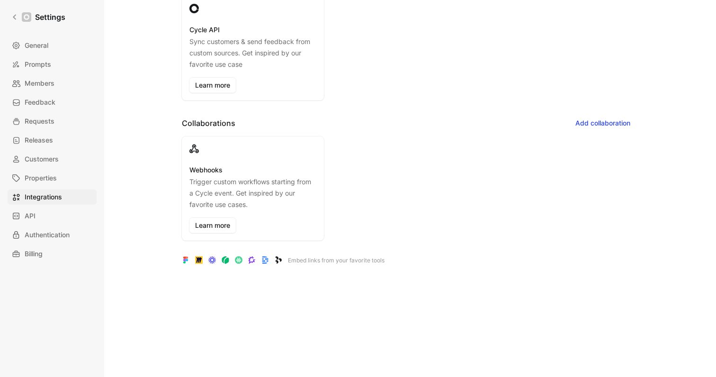
scroll to position [197, 0]
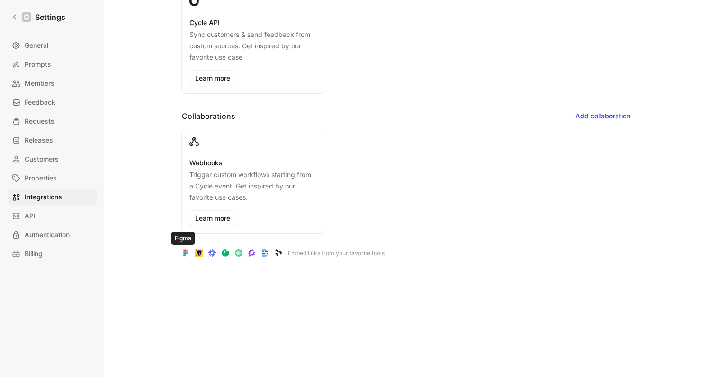
click at [183, 254] on use at bounding box center [185, 252] width 5 height 7
click at [183, 253] on use at bounding box center [185, 252] width 5 height 7
click at [184, 255] on icon at bounding box center [186, 253] width 8 height 8
click at [197, 255] on use at bounding box center [199, 253] width 8 height 8
click at [209, 255] on use at bounding box center [212, 253] width 8 height 8
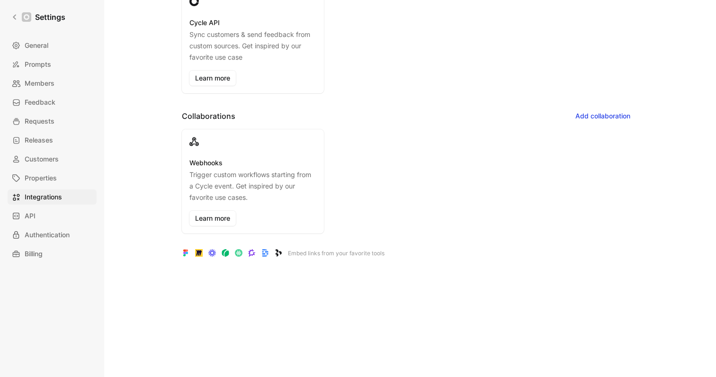
click at [182, 254] on icon at bounding box center [186, 253] width 8 height 8
click at [49, 221] on link "API" at bounding box center [52, 215] width 89 height 15
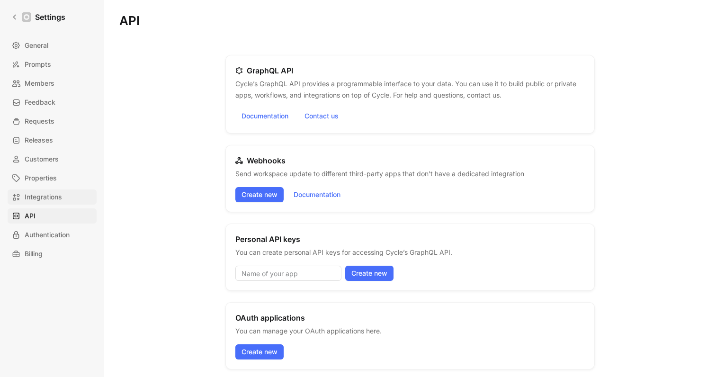
click at [53, 195] on span "Integrations" at bounding box center [43, 196] width 37 height 11
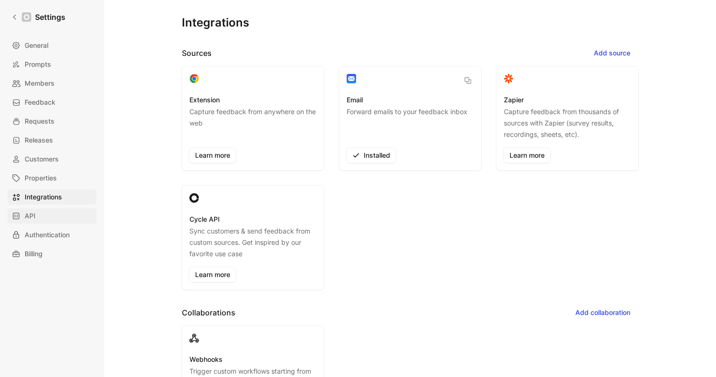
click at [64, 219] on link "API" at bounding box center [52, 215] width 89 height 15
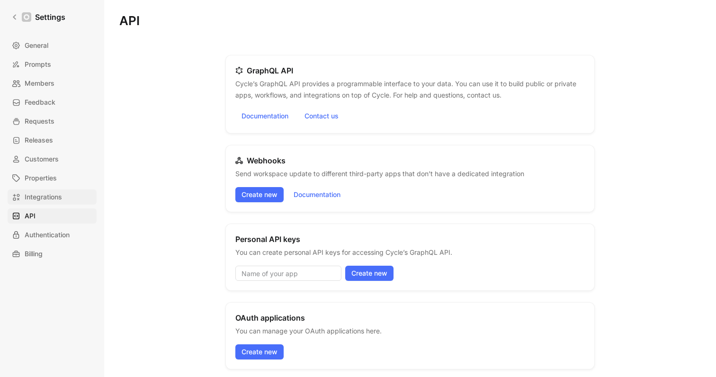
click at [56, 196] on span "Integrations" at bounding box center [43, 196] width 37 height 11
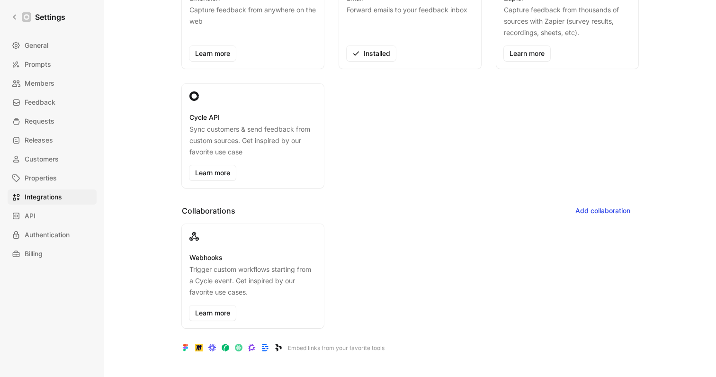
scroll to position [197, 0]
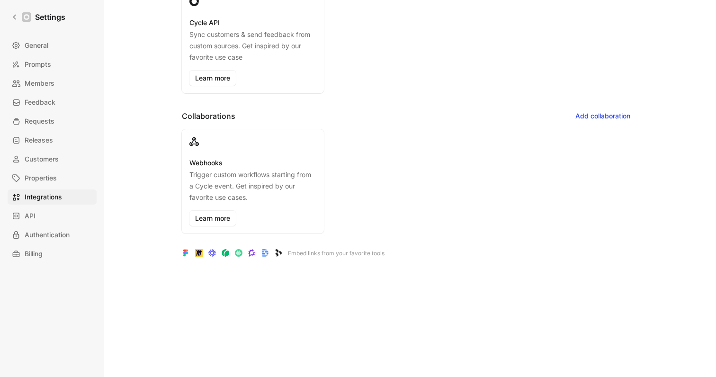
click at [344, 253] on p "Embed links from your favorite tools" at bounding box center [336, 253] width 97 height 9
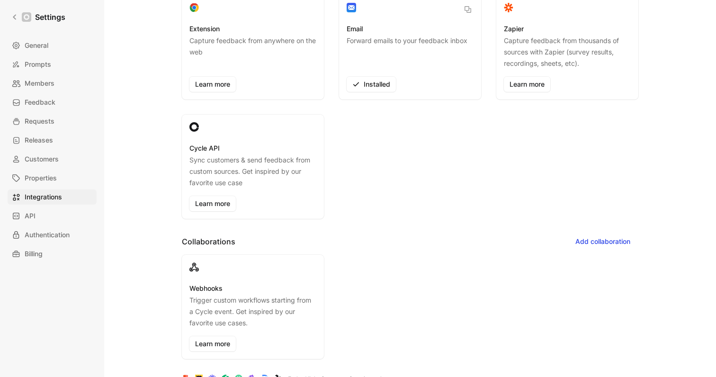
scroll to position [0, 0]
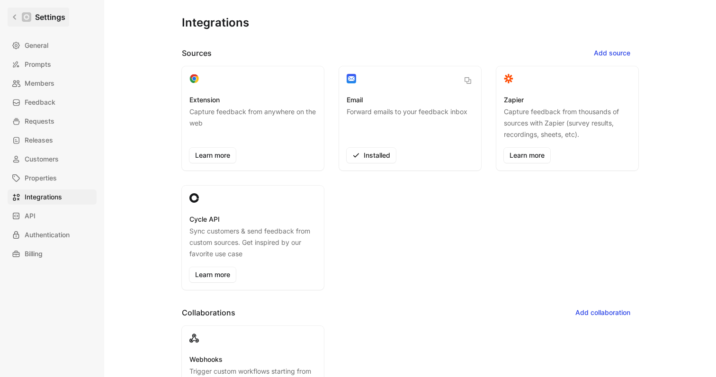
click at [16, 15] on icon at bounding box center [14, 17] width 7 height 7
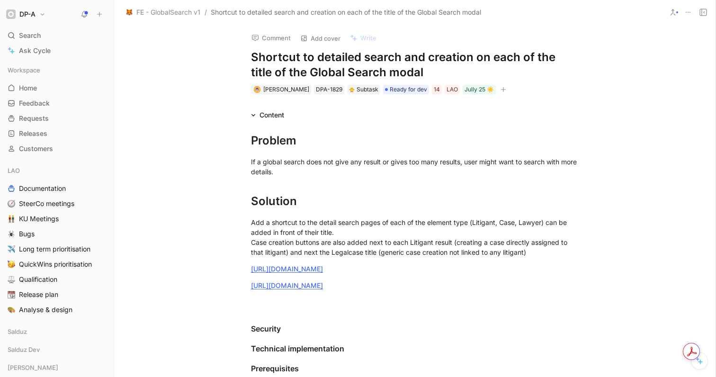
scroll to position [340, 0]
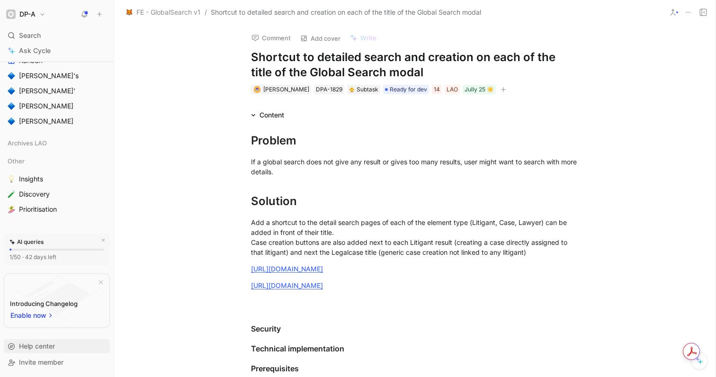
click at [49, 349] on span "Help center" at bounding box center [37, 346] width 36 height 8
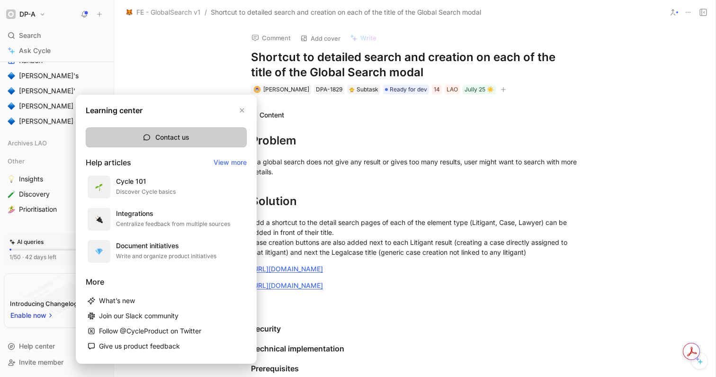
click at [165, 134] on button "Contact us" at bounding box center [166, 137] width 161 height 20
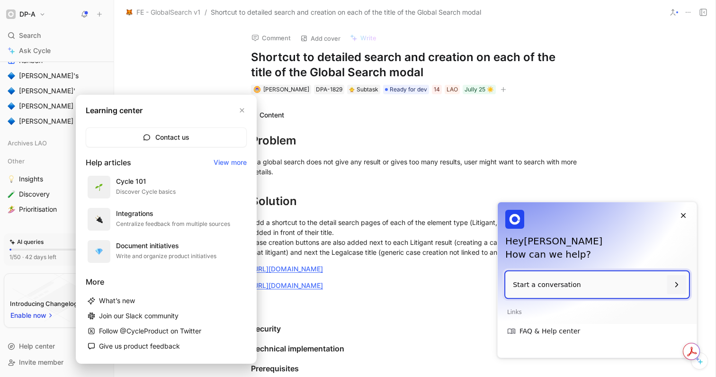
click at [542, 288] on p "Start a conversation" at bounding box center [588, 284] width 150 height 27
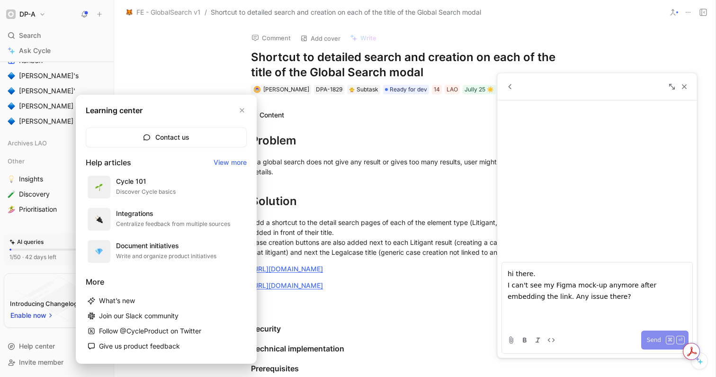
click at [647, 339] on span "Send" at bounding box center [654, 339] width 14 height 11
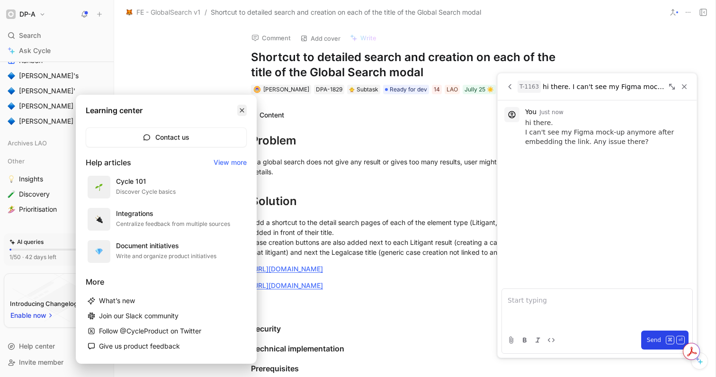
click at [242, 111] on icon "button" at bounding box center [242, 111] width 6 height 6
